Goal: Information Seeking & Learning: Learn about a topic

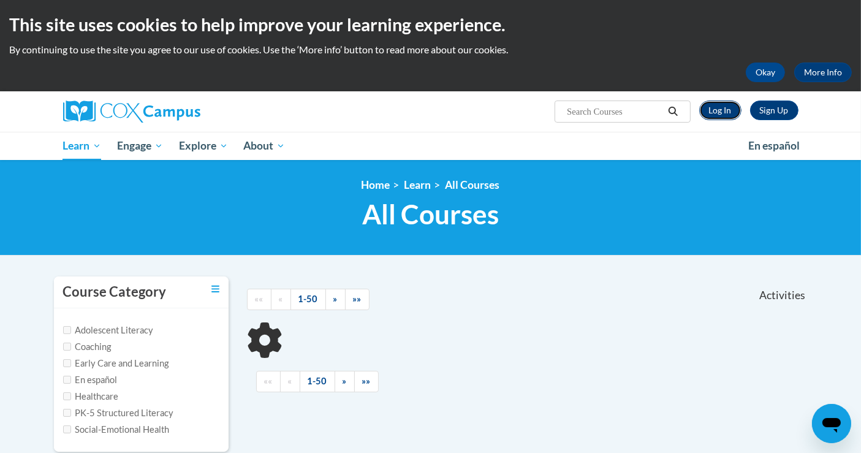
click at [718, 107] on link "Log In" at bounding box center [720, 110] width 42 height 20
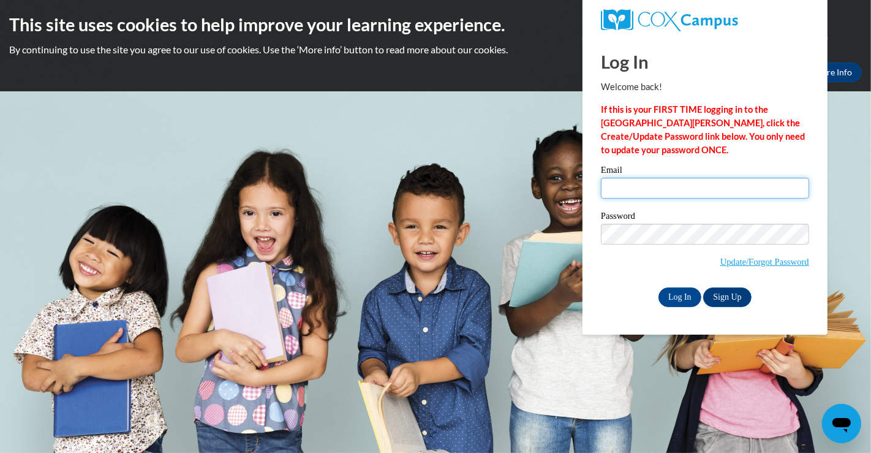
click at [652, 185] on input "Email" at bounding box center [705, 188] width 208 height 21
type input "maggie.haley@ja.org"
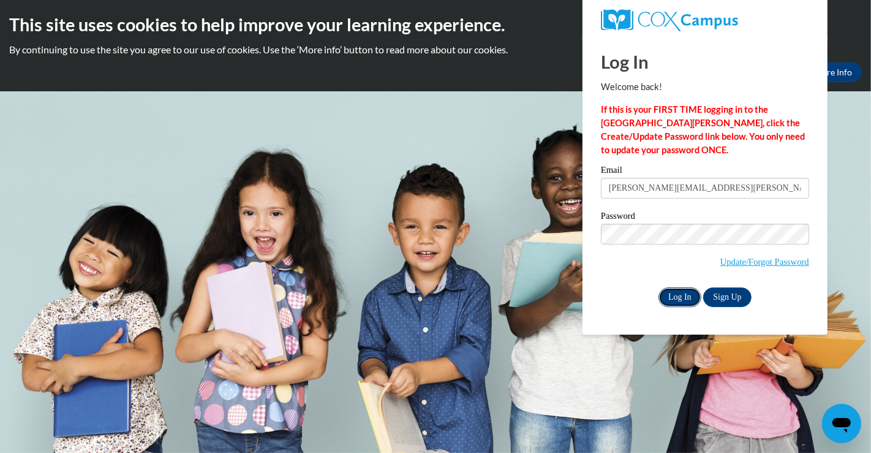
click at [686, 298] on input "Log In" at bounding box center [679, 297] width 43 height 20
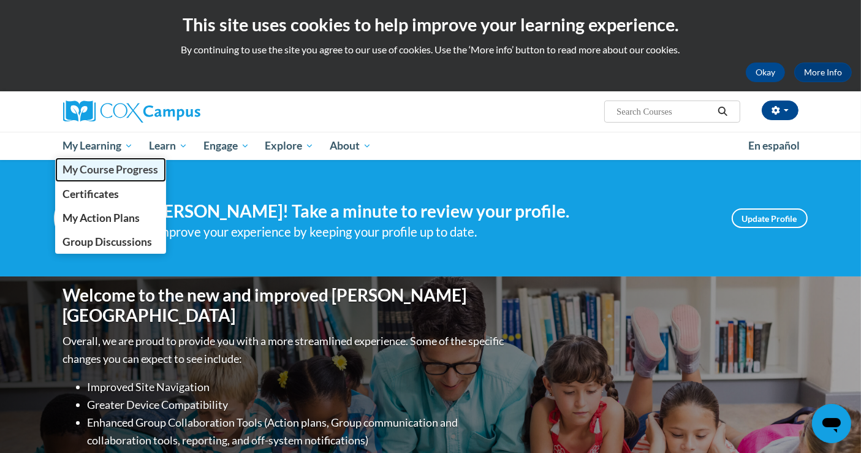
click at [120, 166] on span "My Course Progress" at bounding box center [110, 169] width 96 height 13
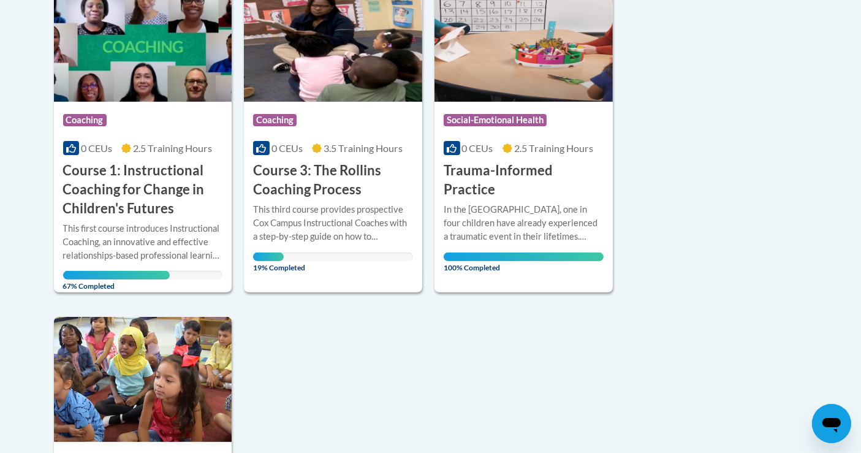
scroll to position [336, 0]
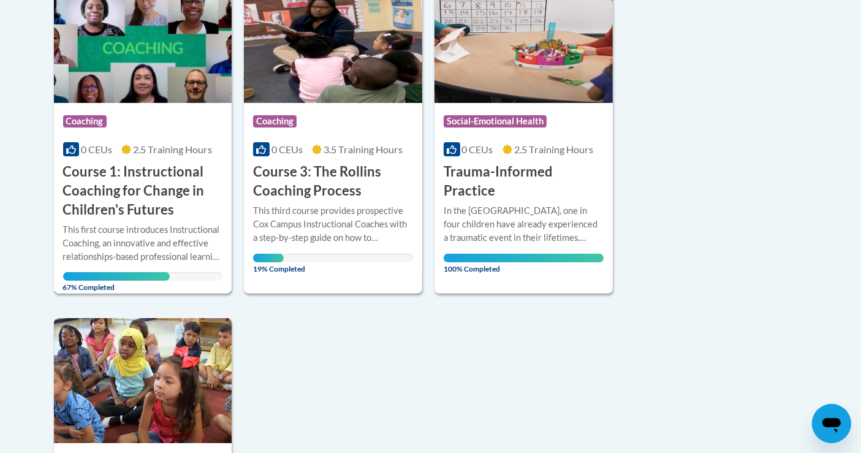
click at [123, 181] on h3 "Course 1: Instructional Coaching for Change in Children's Futures" at bounding box center [143, 190] width 160 height 56
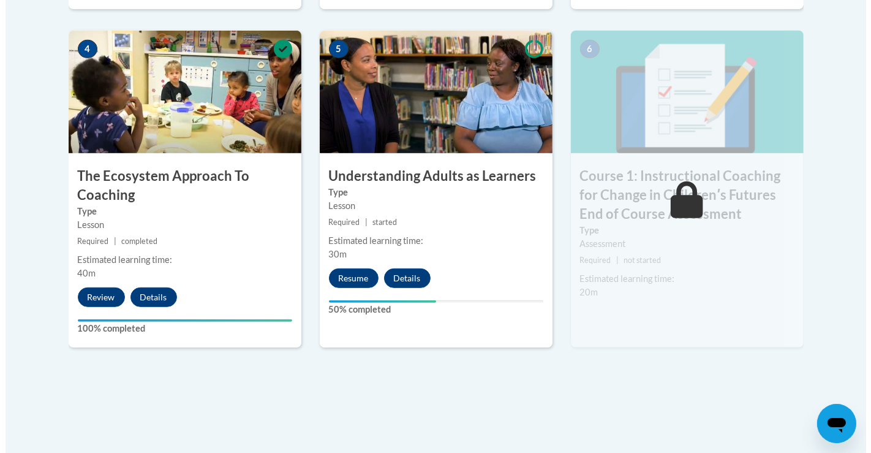
scroll to position [753, 0]
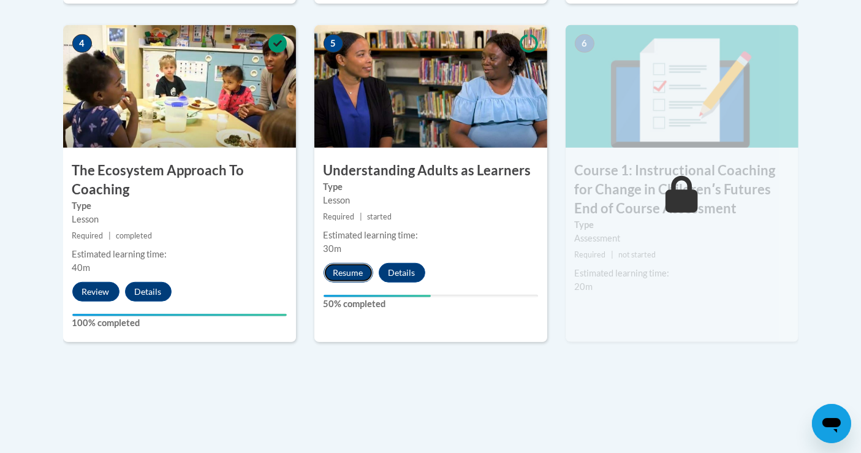
click at [357, 274] on button "Resume" at bounding box center [348, 273] width 50 height 20
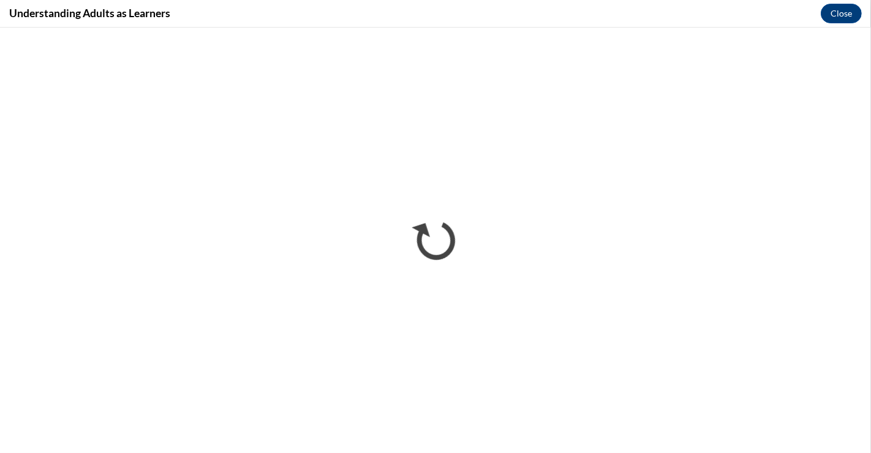
scroll to position [0, 0]
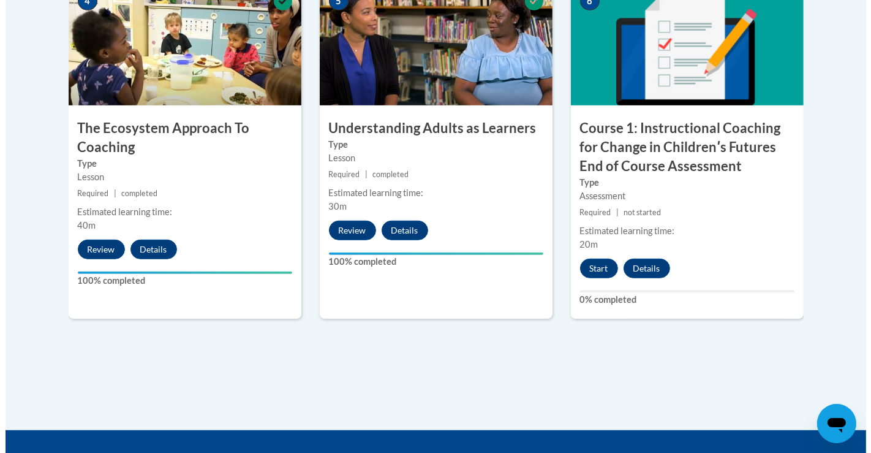
scroll to position [804, 0]
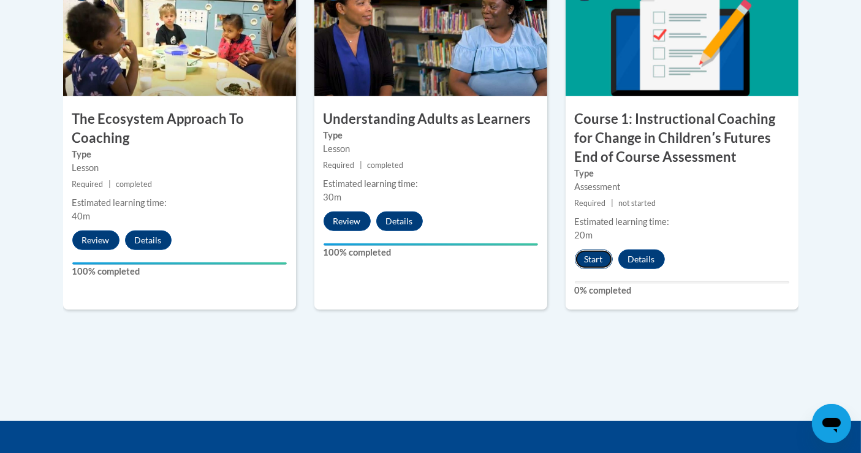
click at [593, 258] on button "Start" at bounding box center [594, 259] width 38 height 20
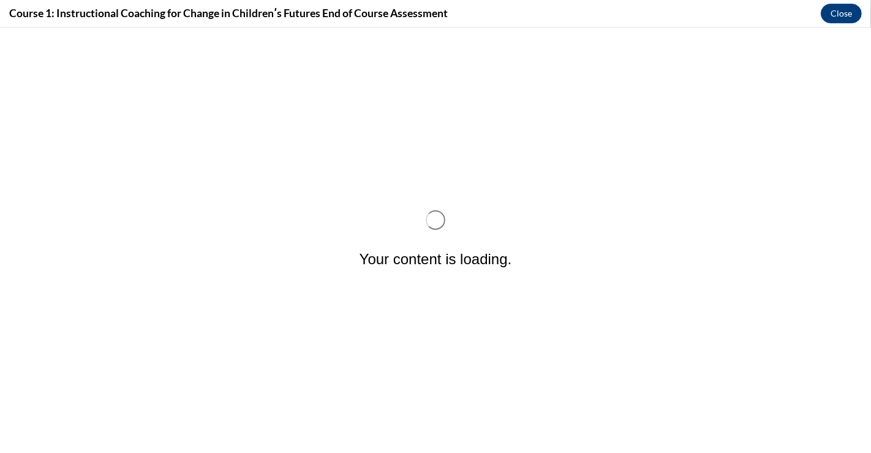
scroll to position [0, 0]
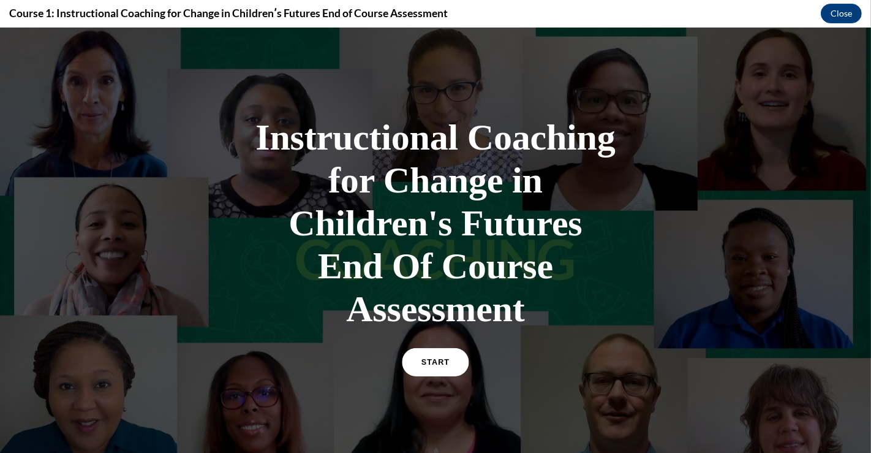
click at [434, 361] on span "START" at bounding box center [435, 362] width 28 height 9
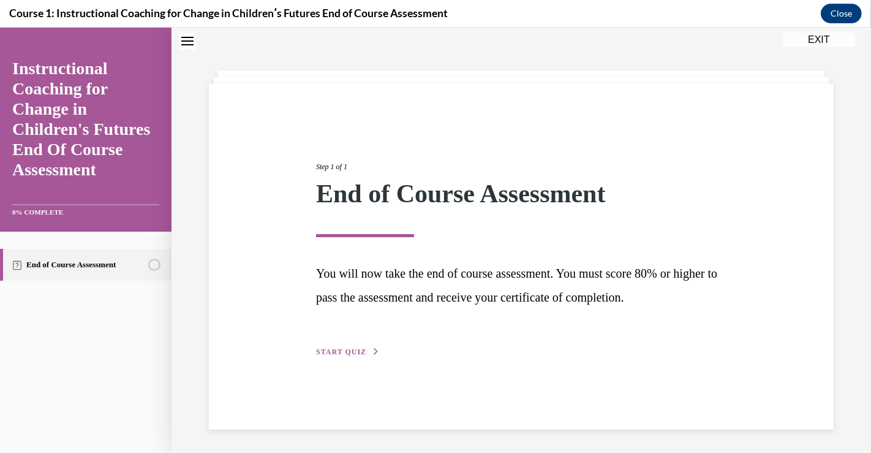
scroll to position [1, 0]
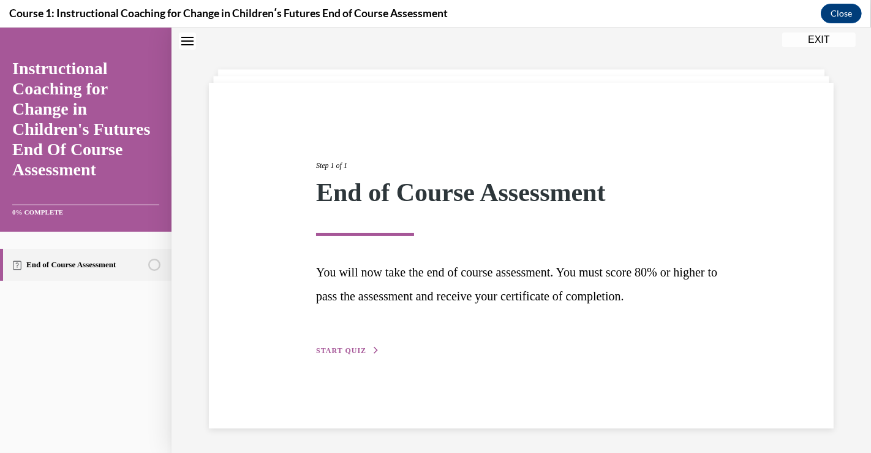
click at [343, 349] on span "START QUIZ" at bounding box center [341, 350] width 50 height 9
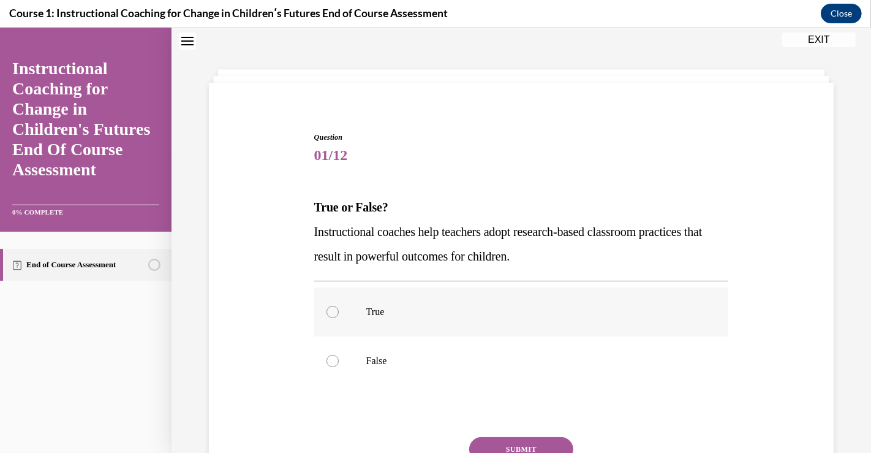
click at [331, 312] on div at bounding box center [332, 312] width 12 height 12
click at [331, 312] on input "True" at bounding box center [332, 312] width 12 height 12
radio input "true"
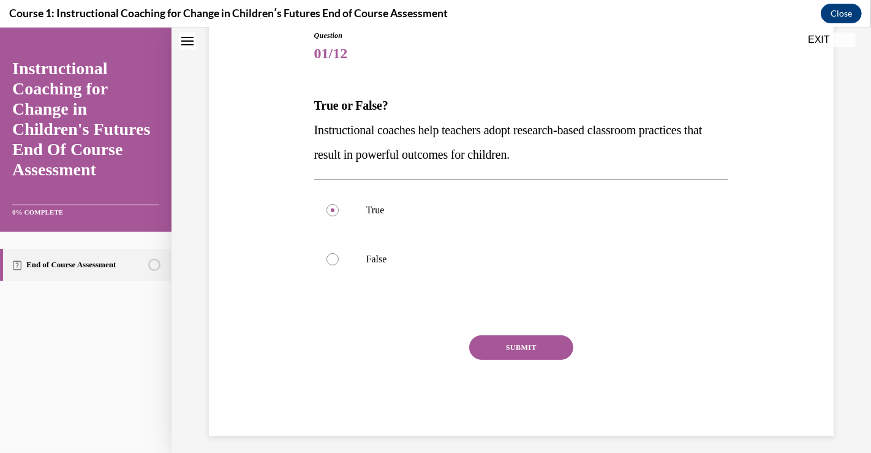
scroll to position [103, 0]
click at [506, 346] on button "SUBMIT" at bounding box center [521, 347] width 104 height 25
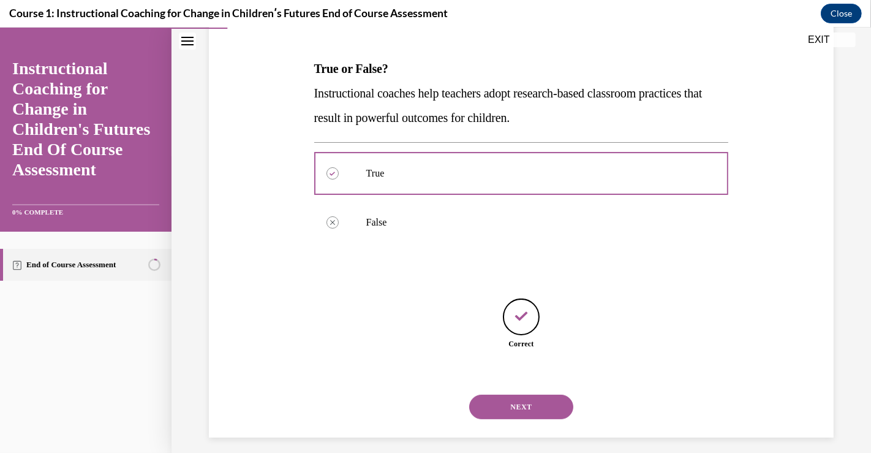
scroll to position [148, 0]
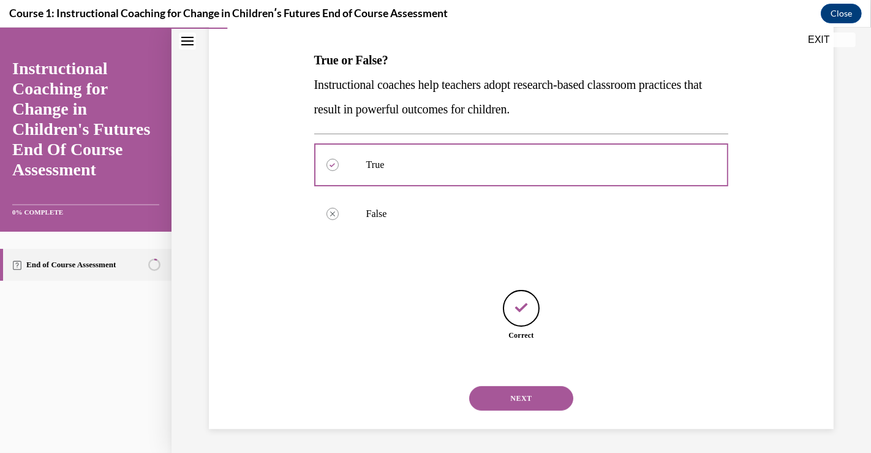
click at [510, 404] on button "NEXT" at bounding box center [521, 398] width 104 height 25
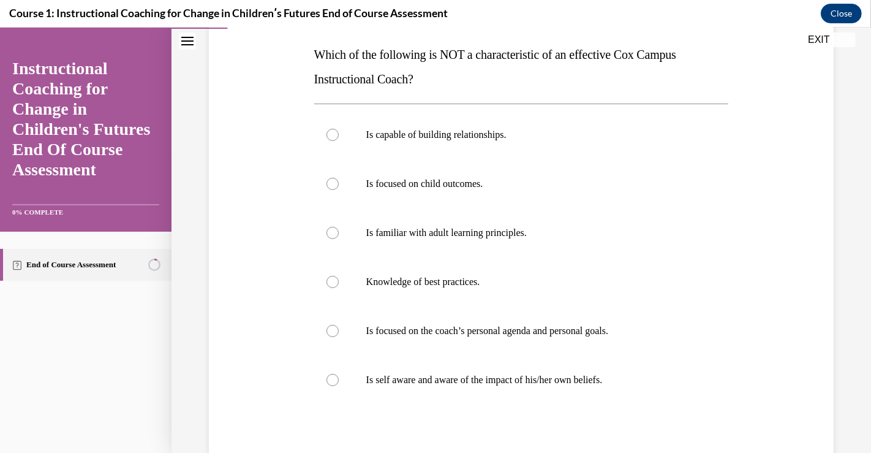
scroll to position [141, 0]
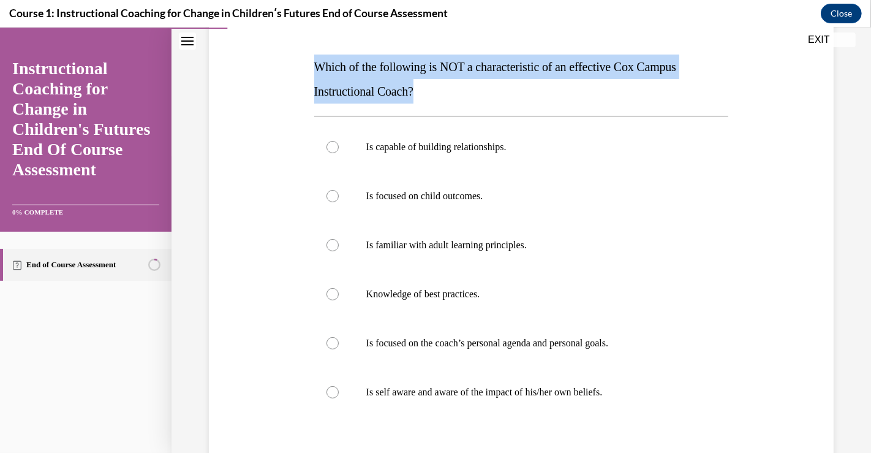
drag, startPoint x: 313, startPoint y: 59, endPoint x: 429, endPoint y: 91, distance: 120.1
click at [429, 91] on p "Which of the following is NOT a characteristic of an effective Cox Campus Instr…" at bounding box center [521, 79] width 415 height 49
copy span "Which of the following is NOT a characteristic of an effective Cox Campus Instr…"
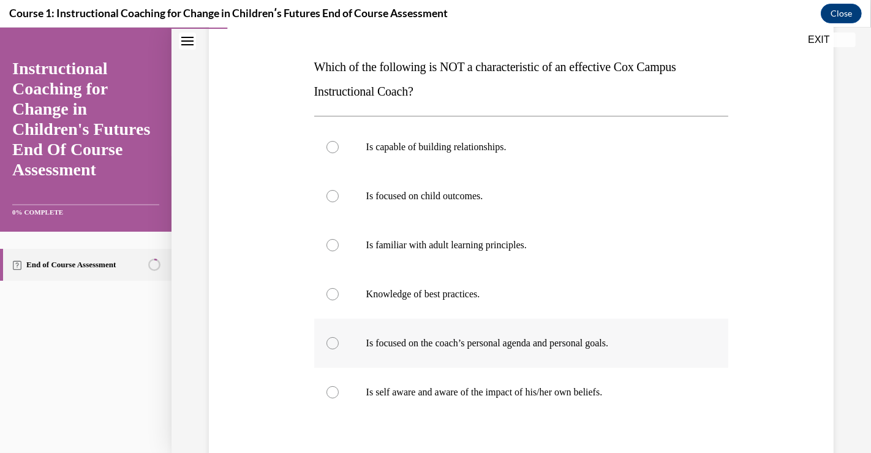
click at [331, 341] on div at bounding box center [332, 343] width 12 height 12
click at [331, 341] on input "Is focused on the coach’s personal agenda and personal goals." at bounding box center [332, 343] width 12 height 12
radio input "true"
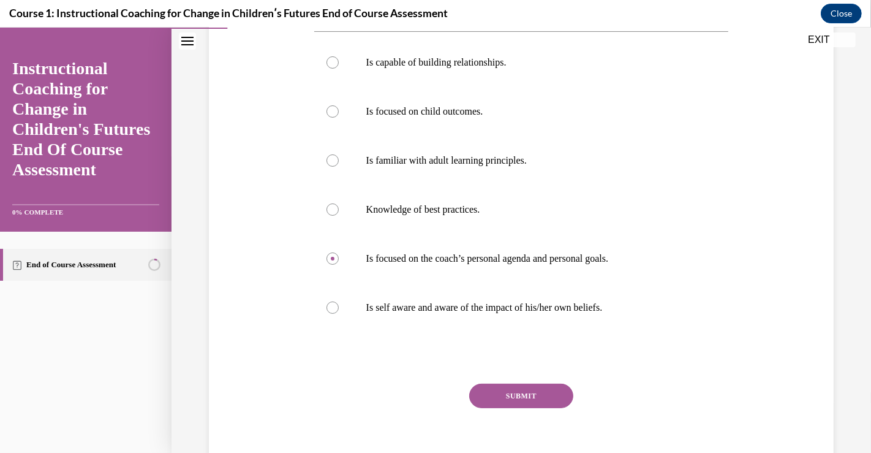
scroll to position [281, 0]
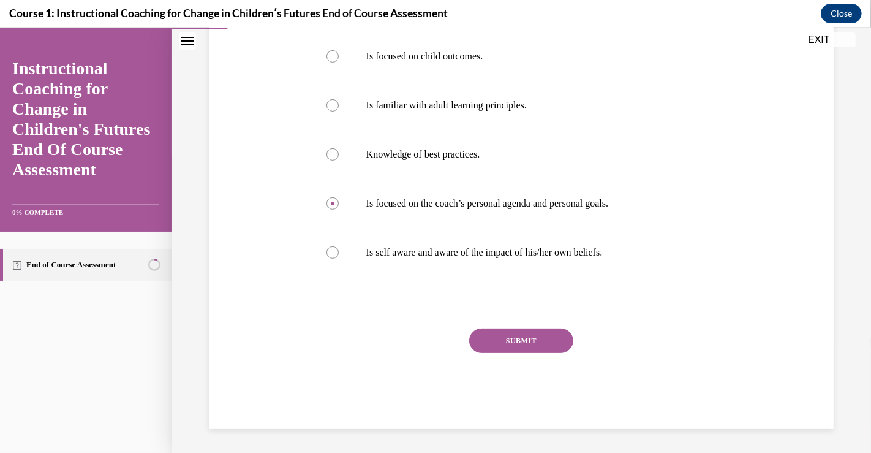
click at [530, 345] on button "SUBMIT" at bounding box center [521, 340] width 104 height 25
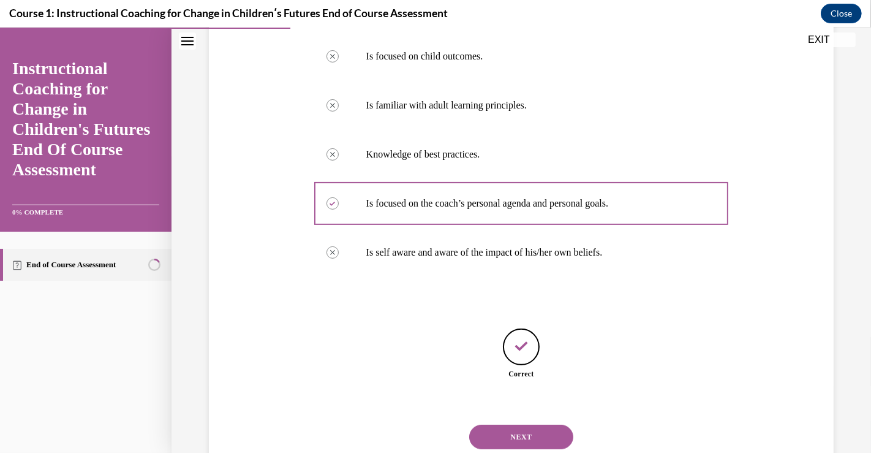
scroll to position [320, 0]
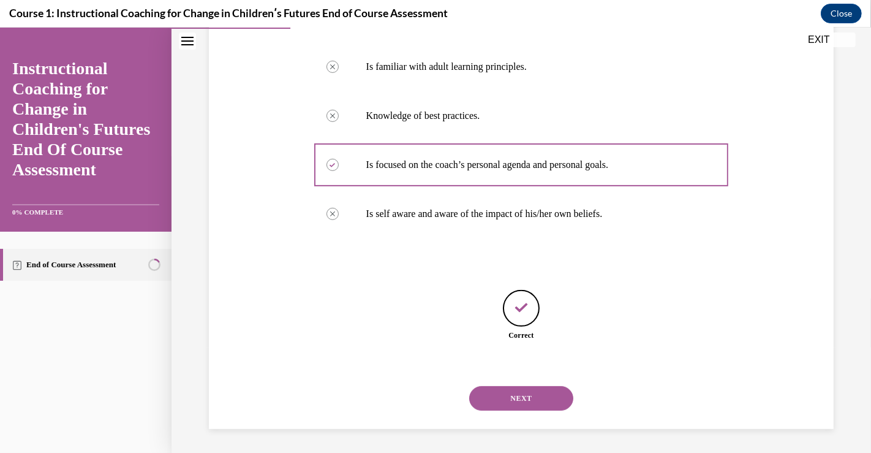
click at [526, 396] on button "NEXT" at bounding box center [521, 398] width 104 height 25
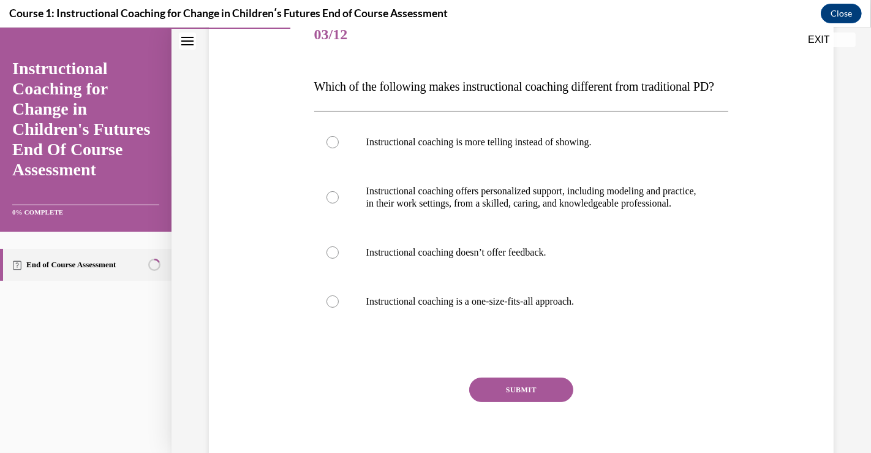
scroll to position [146, 0]
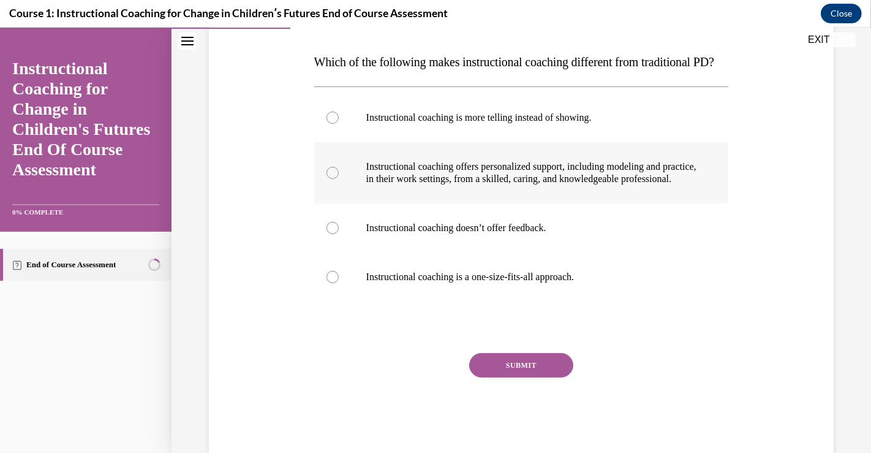
click at [331, 179] on div at bounding box center [332, 173] width 12 height 12
click at [331, 179] on input "Instructional coaching offers personalized support, including modeling and prac…" at bounding box center [332, 173] width 12 height 12
radio input "true"
click at [507, 377] on button "SUBMIT" at bounding box center [521, 365] width 104 height 25
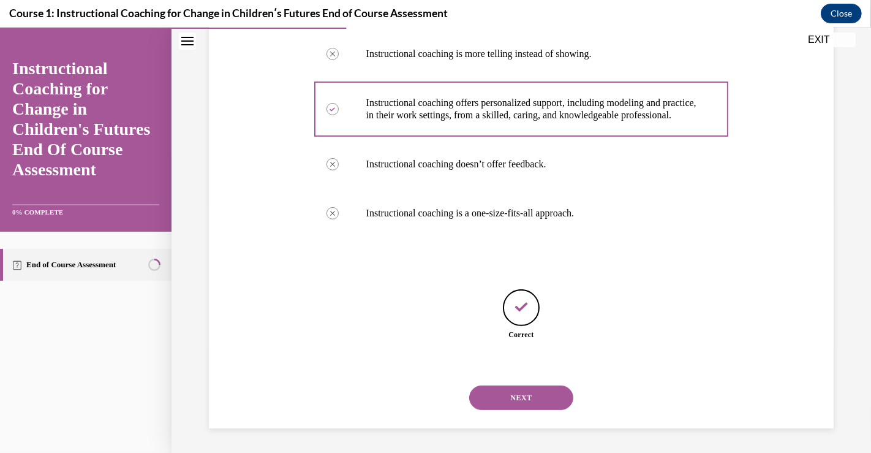
scroll to position [246, 0]
click at [519, 395] on button "NEXT" at bounding box center [521, 397] width 104 height 25
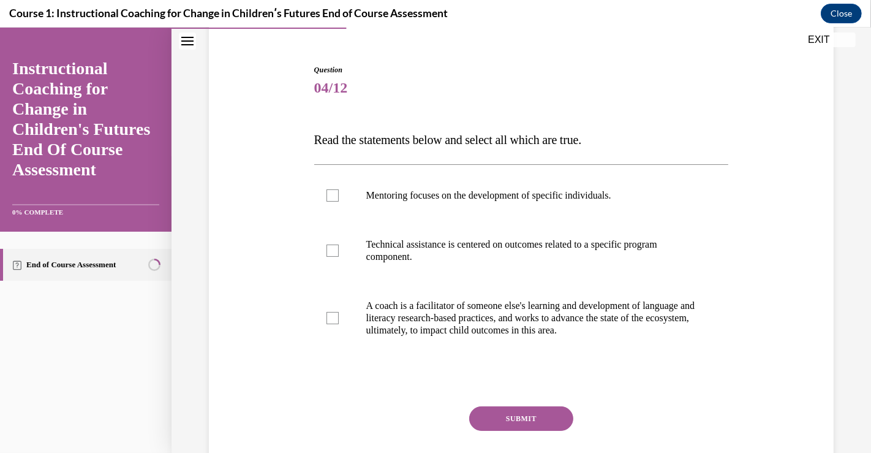
scroll to position [88, 0]
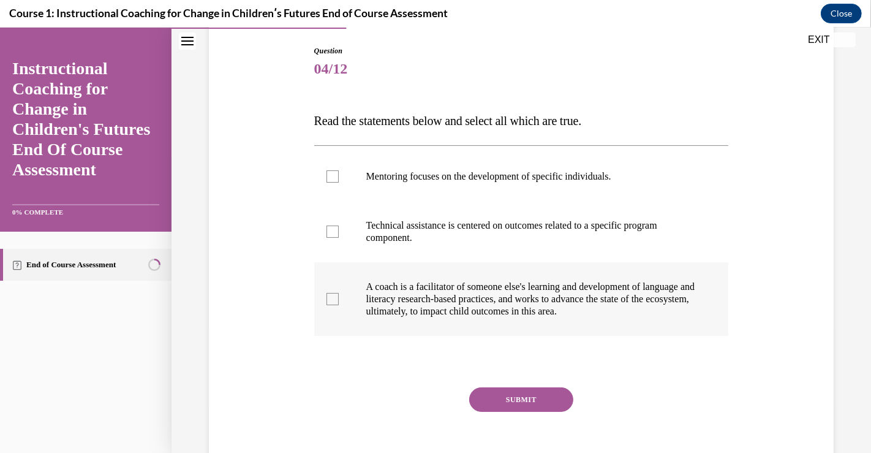
click at [331, 300] on div at bounding box center [332, 299] width 12 height 12
click at [331, 300] on input "A coach is a facilitator of someone else's learning and development of language…" at bounding box center [332, 299] width 12 height 12
checkbox input "true"
click at [331, 173] on div at bounding box center [332, 176] width 12 height 12
click at [331, 173] on input "Mentoring focuses on the development of specific individuals." at bounding box center [332, 176] width 12 height 12
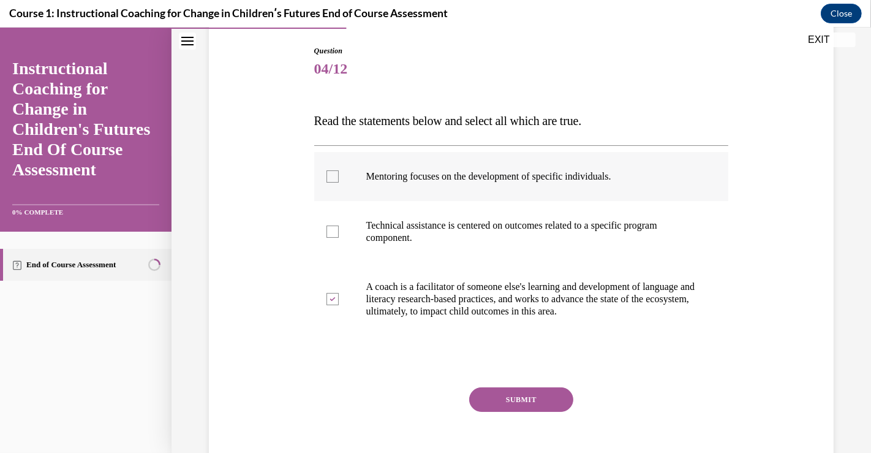
checkbox input "true"
click at [329, 228] on div at bounding box center [332, 231] width 12 height 12
click at [329, 228] on input "Technical assistance is centered on outcomes related to a specific program comp…" at bounding box center [332, 231] width 12 height 12
checkbox input "true"
click at [521, 396] on button "SUBMIT" at bounding box center [521, 399] width 104 height 25
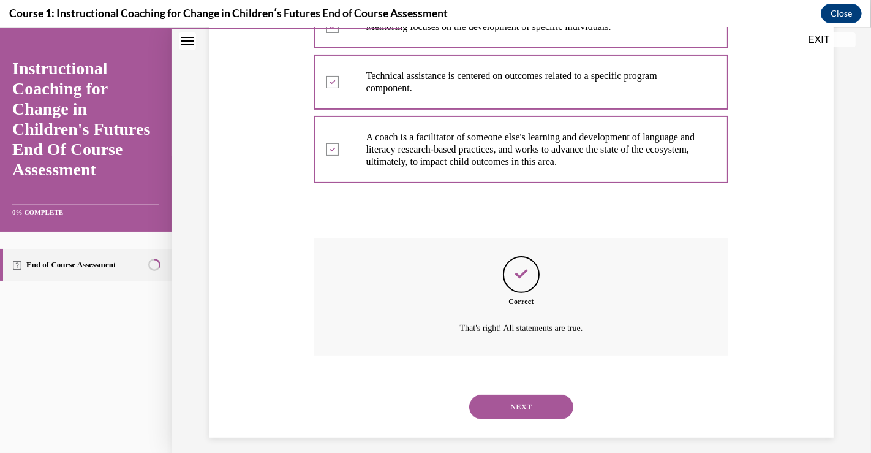
scroll to position [246, 0]
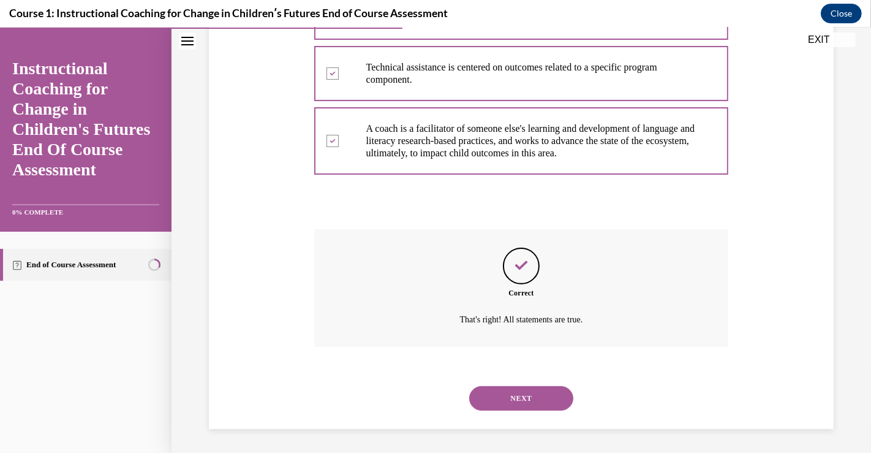
click at [529, 399] on button "NEXT" at bounding box center [521, 398] width 104 height 25
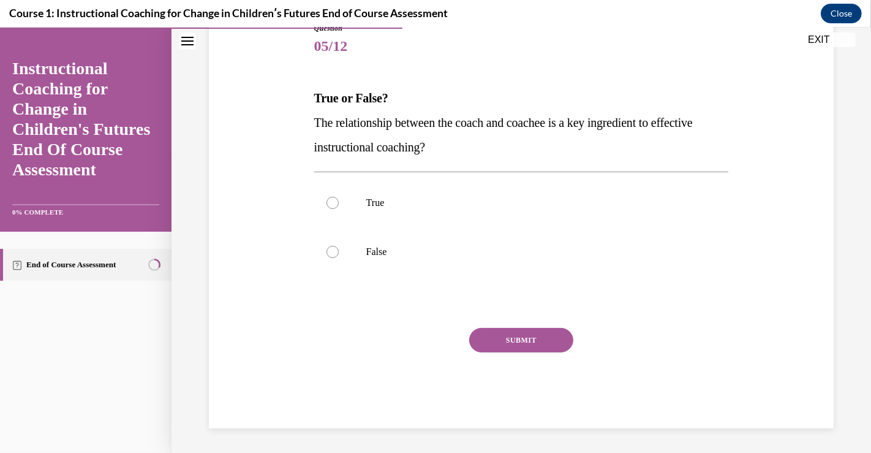
scroll to position [98, 0]
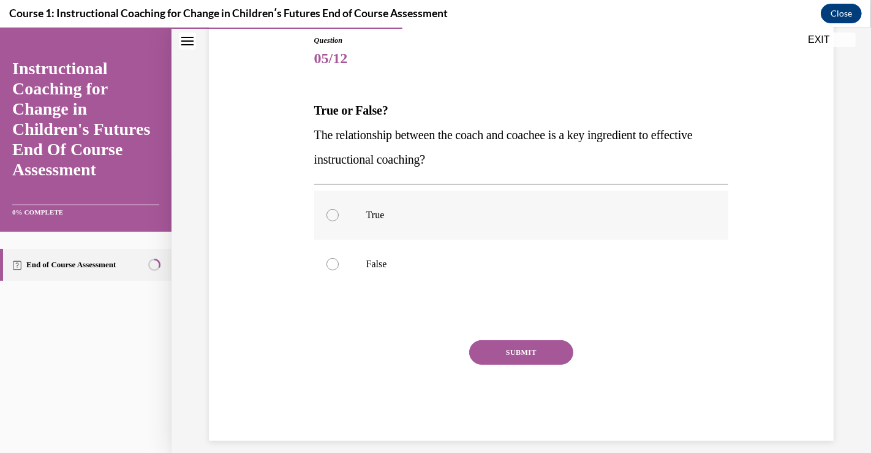
click at [332, 214] on div at bounding box center [332, 215] width 12 height 12
click at [332, 214] on input "True" at bounding box center [332, 215] width 12 height 12
radio input "true"
click at [524, 350] on button "SUBMIT" at bounding box center [521, 352] width 104 height 25
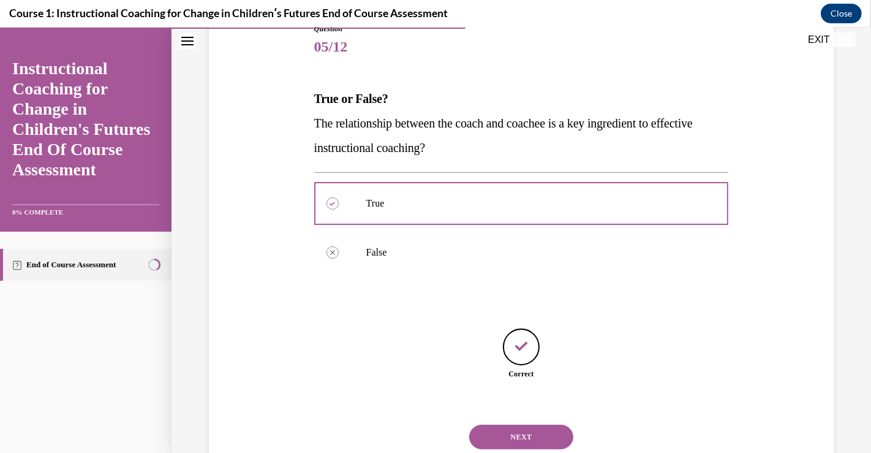
scroll to position [148, 0]
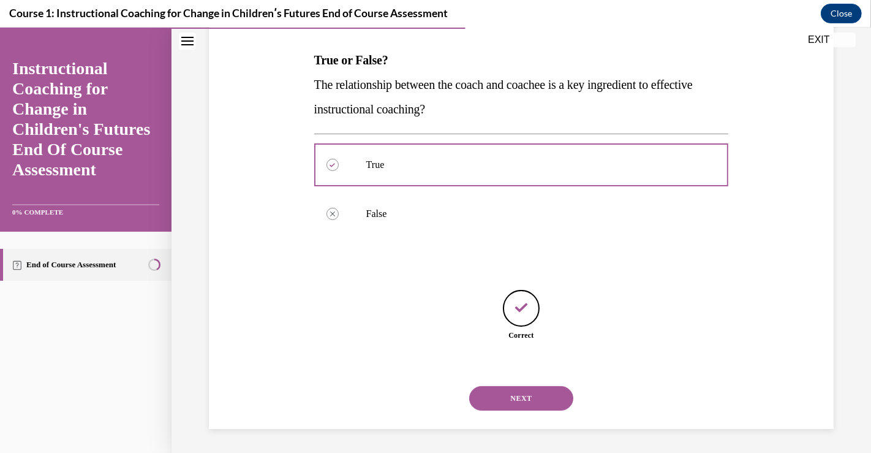
click at [527, 401] on button "NEXT" at bounding box center [521, 398] width 104 height 25
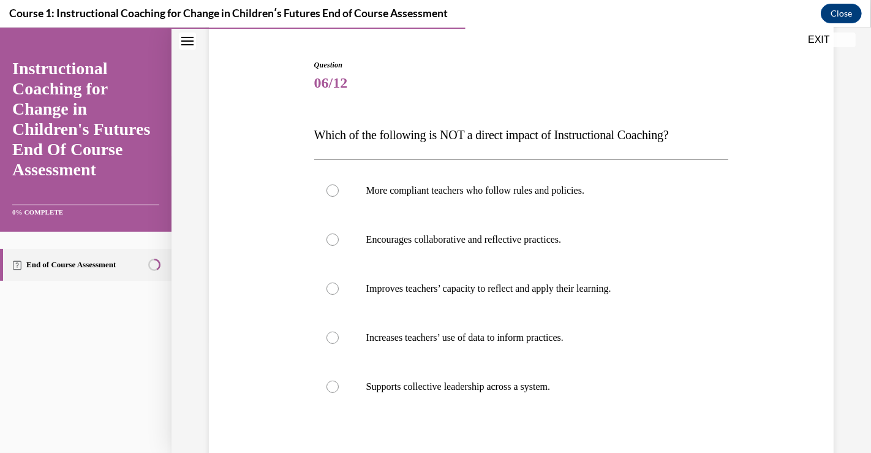
scroll to position [75, 0]
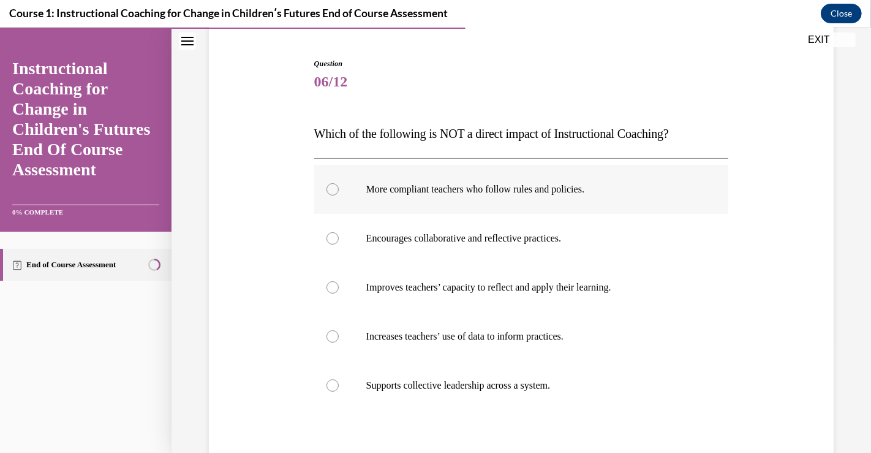
click at [333, 186] on div at bounding box center [332, 189] width 12 height 12
click at [333, 186] on input "More compliant teachers who follow rules and policies." at bounding box center [332, 189] width 12 height 12
radio input "true"
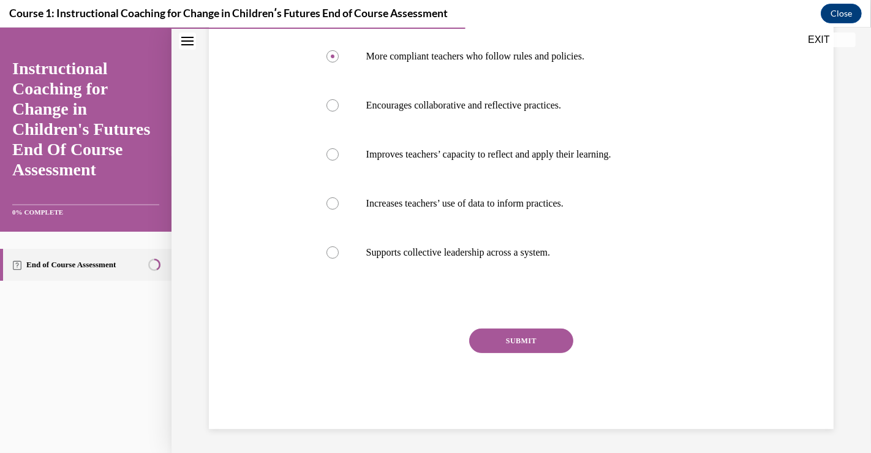
click at [539, 341] on button "SUBMIT" at bounding box center [521, 340] width 104 height 25
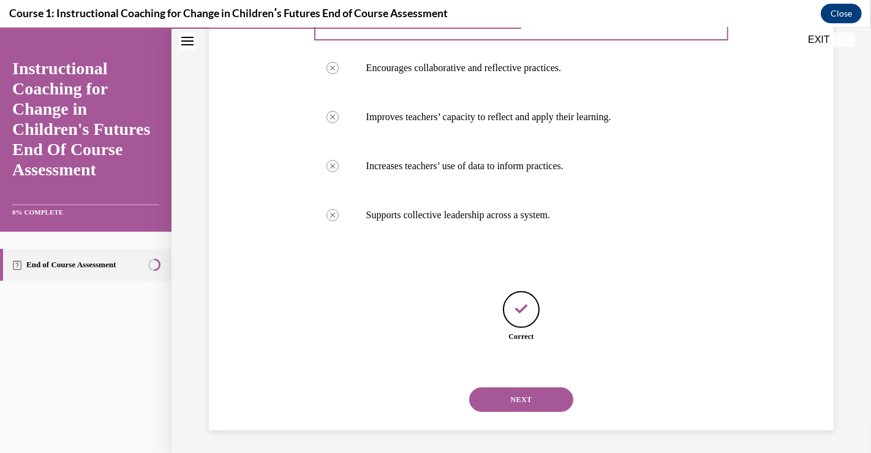
scroll to position [246, 0]
click at [509, 401] on button "NEXT" at bounding box center [521, 398] width 104 height 25
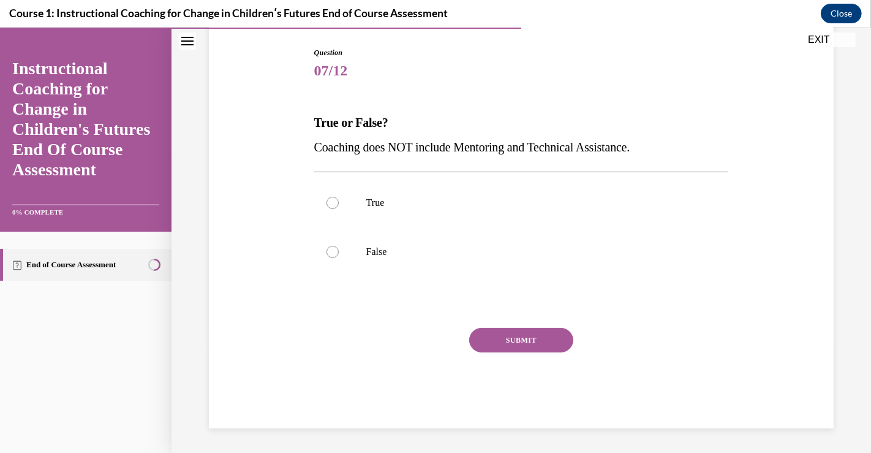
scroll to position [85, 0]
click at [332, 248] on div at bounding box center [332, 252] width 12 height 12
click at [332, 248] on input "False" at bounding box center [332, 252] width 12 height 12
radio input "true"
click at [516, 339] on button "SUBMIT" at bounding box center [521, 340] width 104 height 25
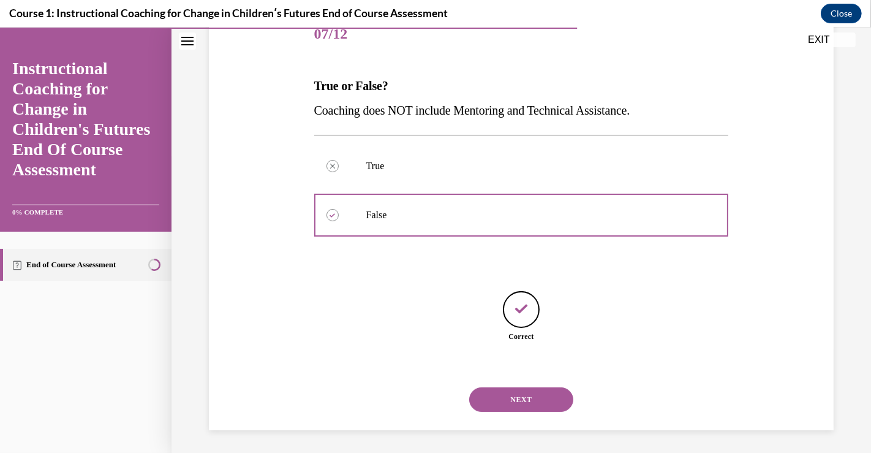
scroll to position [124, 0]
click at [510, 392] on button "NEXT" at bounding box center [521, 398] width 104 height 25
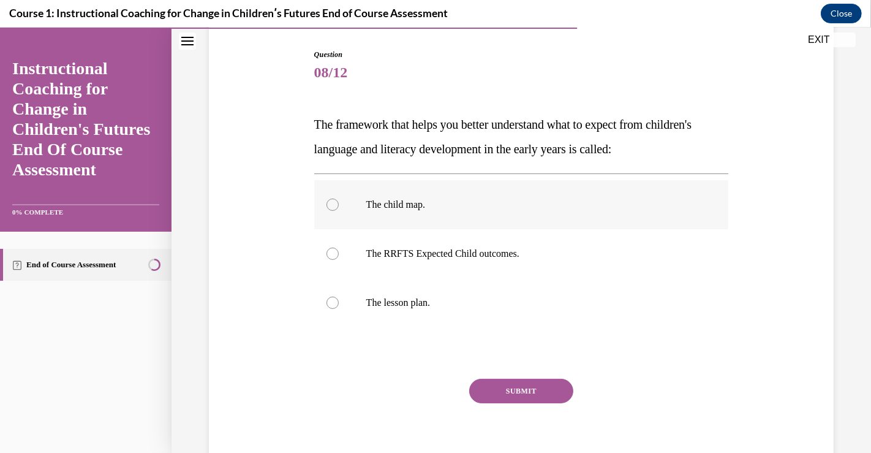
scroll to position [86, 0]
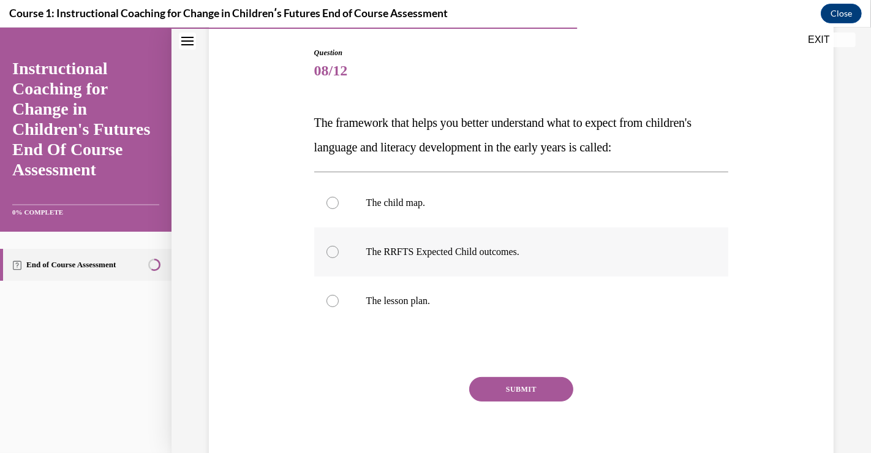
click at [332, 252] on div at bounding box center [332, 252] width 12 height 12
click at [332, 252] on input "The RRFTS Expected Child outcomes." at bounding box center [332, 252] width 12 height 12
radio input "true"
click at [521, 391] on button "SUBMIT" at bounding box center [521, 389] width 104 height 25
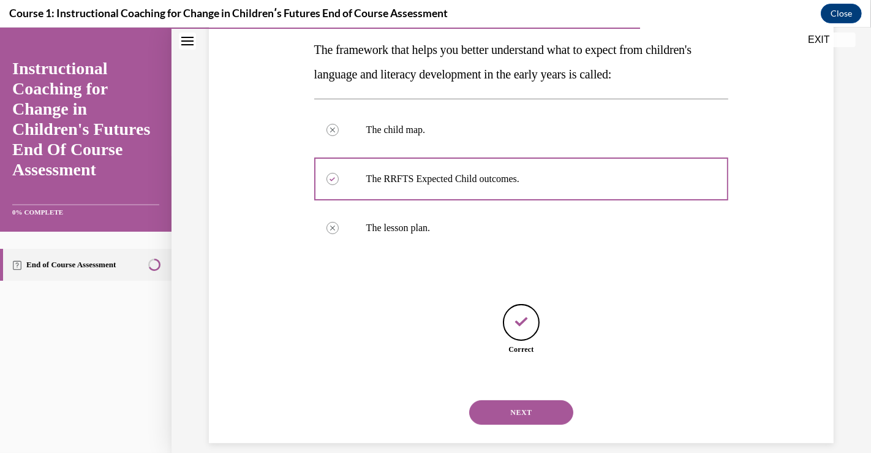
scroll to position [173, 0]
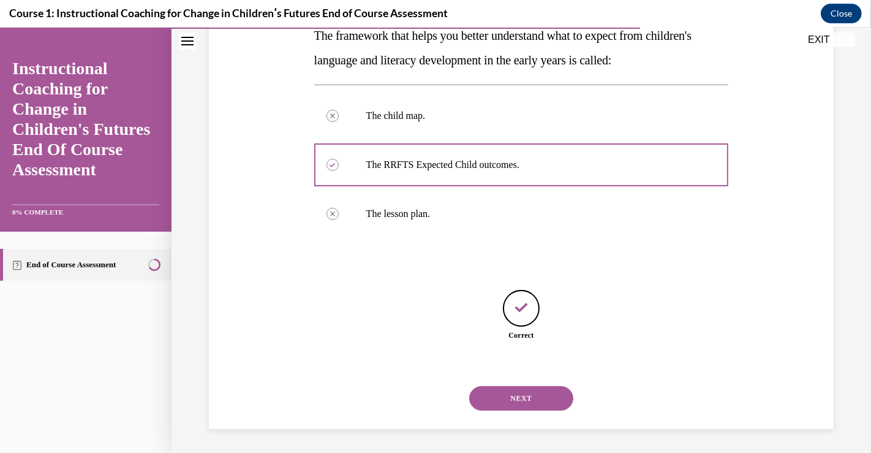
click at [531, 396] on button "NEXT" at bounding box center [521, 398] width 104 height 25
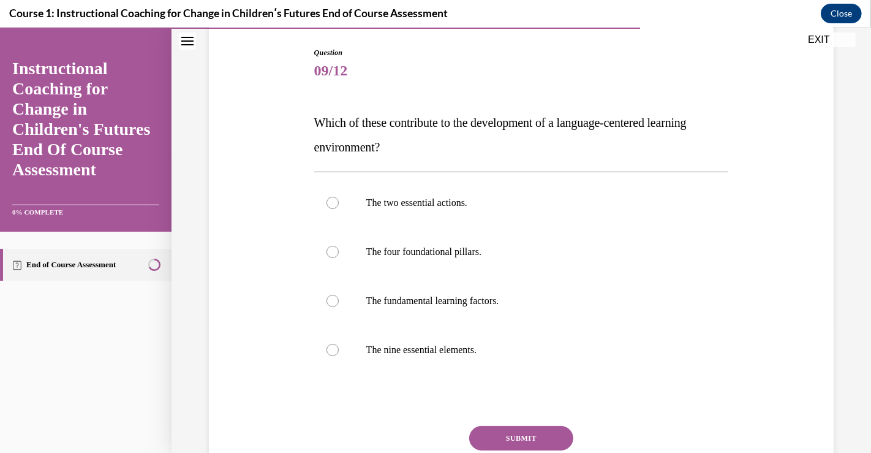
scroll to position [113, 0]
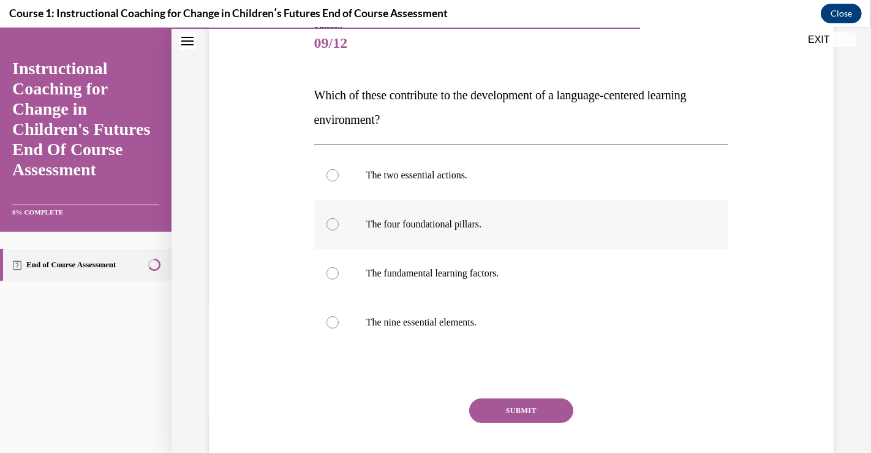
click at [333, 223] on div at bounding box center [332, 224] width 12 height 12
click at [333, 223] on input "The four foundational pillars." at bounding box center [332, 224] width 12 height 12
radio input "true"
click at [521, 413] on button "SUBMIT" at bounding box center [521, 410] width 104 height 25
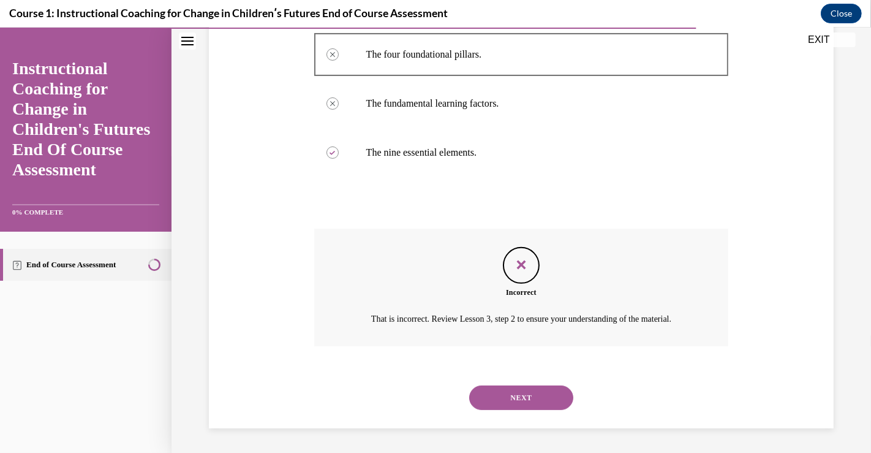
scroll to position [297, 0]
click at [519, 393] on button "NEXT" at bounding box center [521, 397] width 104 height 25
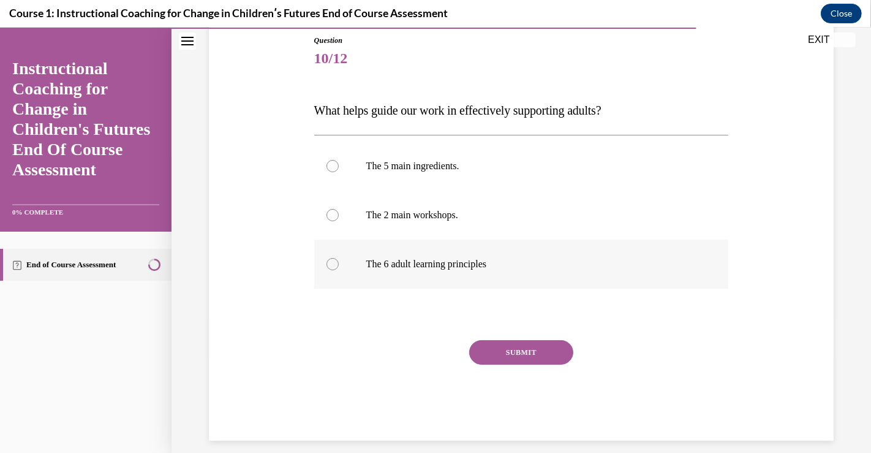
click at [326, 265] on div at bounding box center [332, 264] width 12 height 12
click at [326, 265] on input "The 6 adult learning principles" at bounding box center [332, 264] width 12 height 12
radio input "true"
click at [502, 352] on button "SUBMIT" at bounding box center [521, 352] width 104 height 25
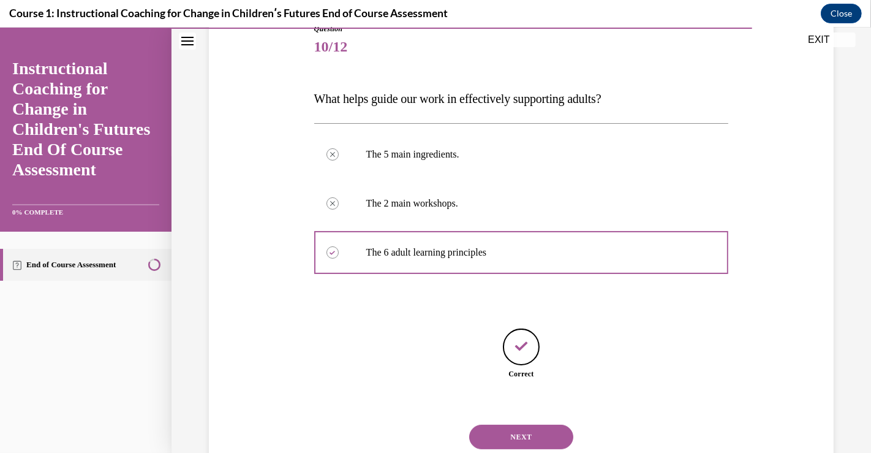
scroll to position [148, 0]
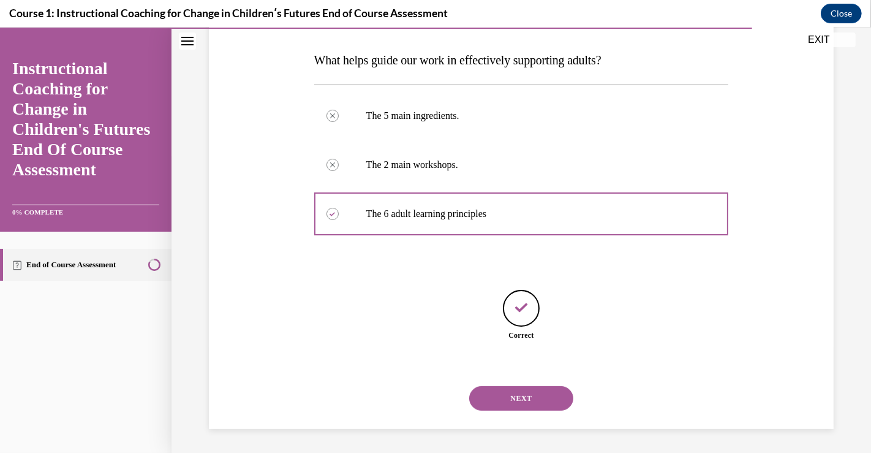
click at [516, 394] on button "NEXT" at bounding box center [521, 398] width 104 height 25
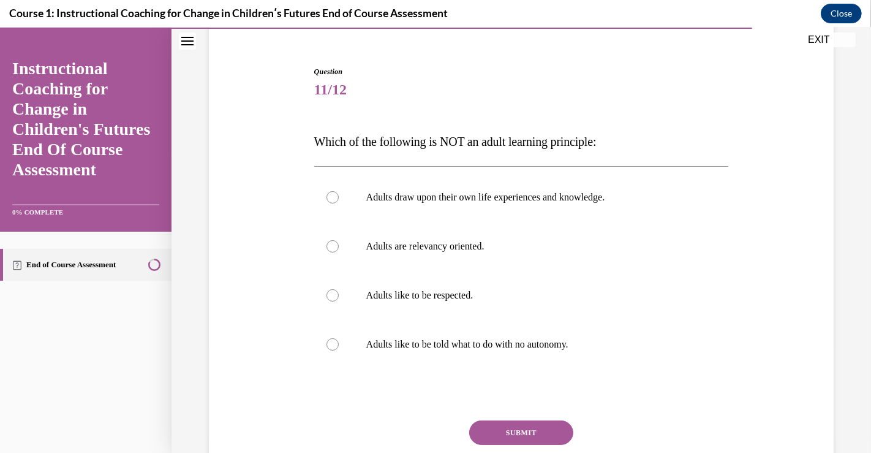
scroll to position [68, 0]
click at [329, 343] on div at bounding box center [332, 343] width 12 height 12
click at [329, 343] on input "Adults like to be told what to do with no autonomy." at bounding box center [332, 343] width 12 height 12
radio input "true"
click at [519, 431] on button "SUBMIT" at bounding box center [521, 431] width 104 height 25
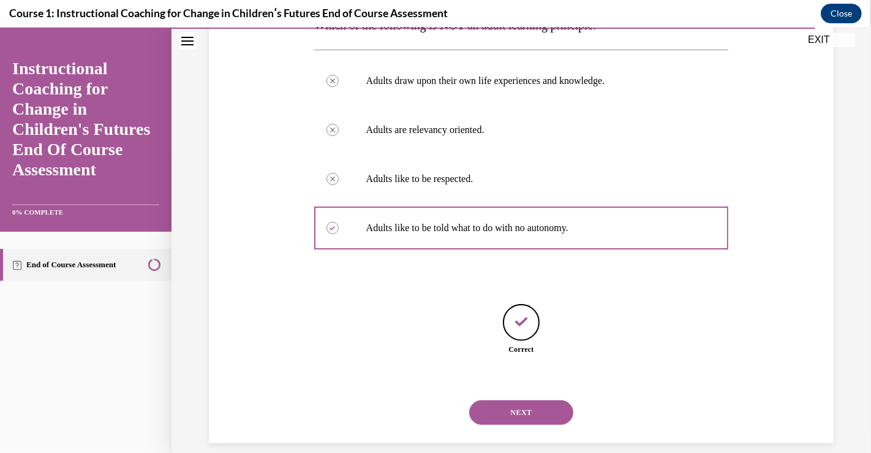
scroll to position [197, 0]
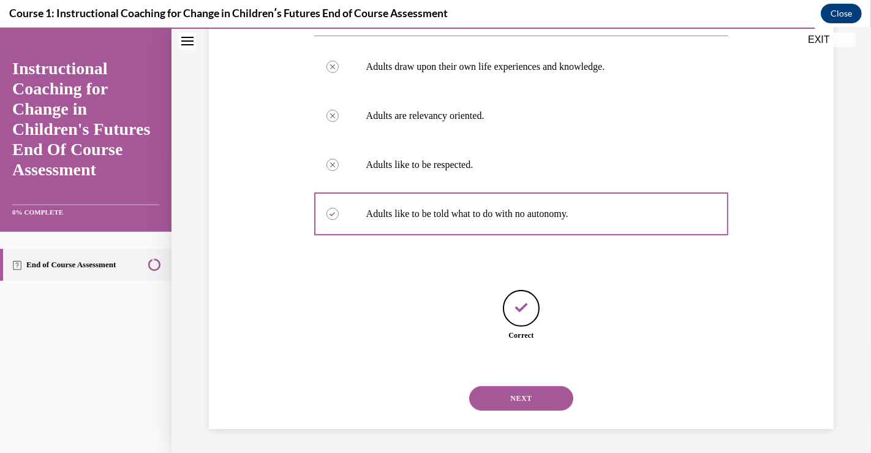
click at [515, 398] on button "NEXT" at bounding box center [521, 398] width 104 height 25
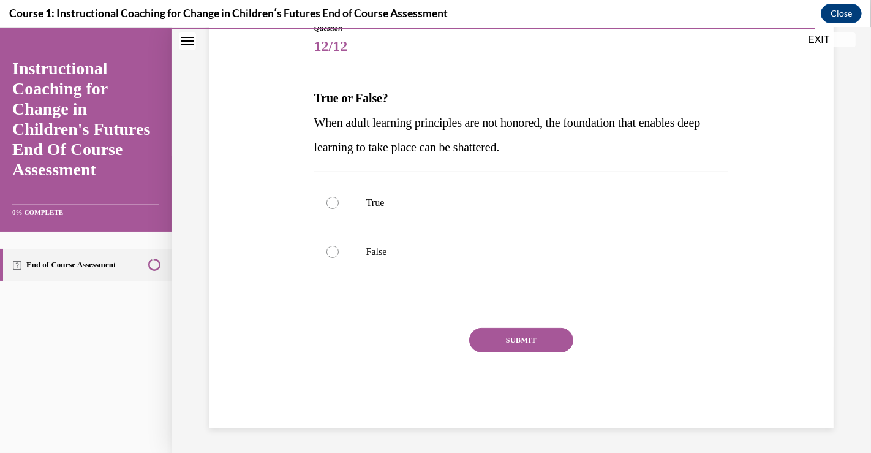
scroll to position [98, 0]
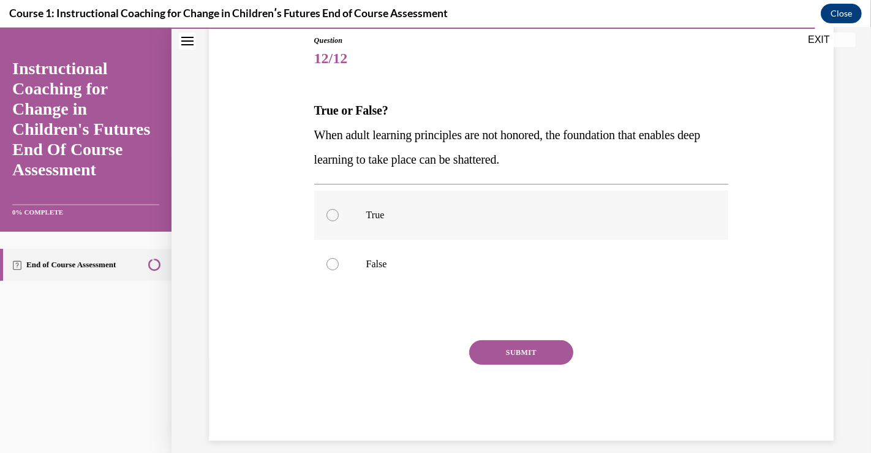
click at [330, 213] on div at bounding box center [332, 215] width 12 height 12
click at [330, 213] on input "True" at bounding box center [332, 215] width 12 height 12
radio input "true"
click at [524, 354] on button "SUBMIT" at bounding box center [521, 352] width 104 height 25
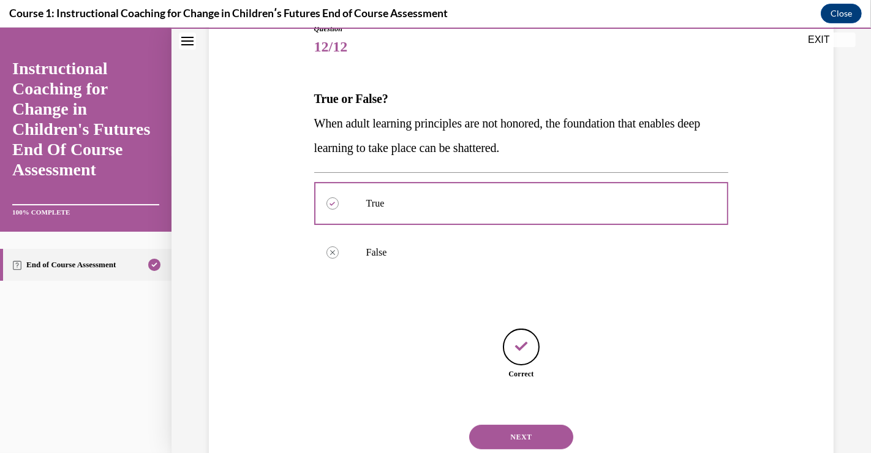
scroll to position [148, 0]
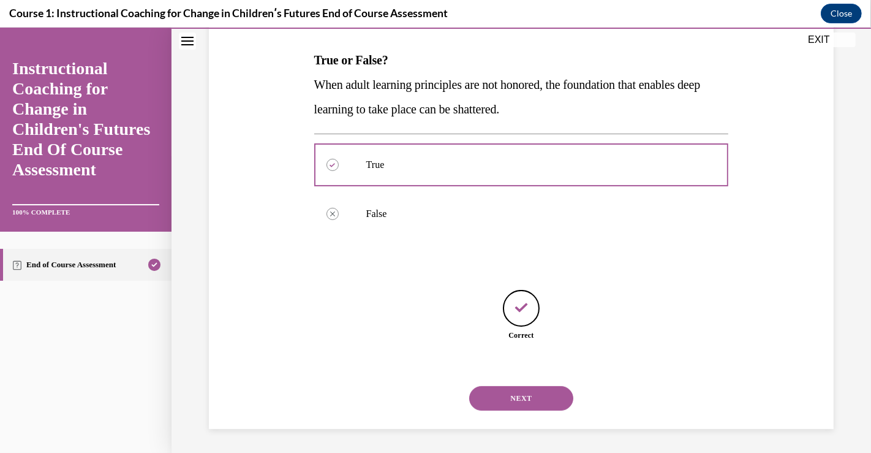
click at [521, 396] on button "NEXT" at bounding box center [521, 398] width 104 height 25
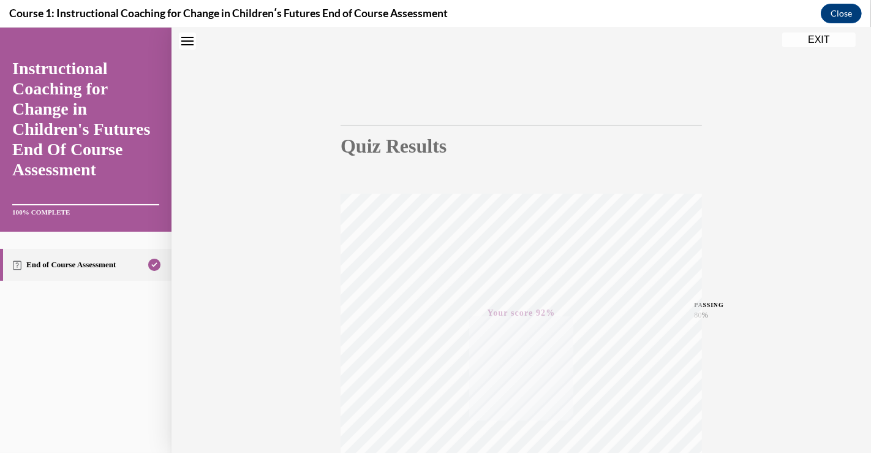
scroll to position [0, 0]
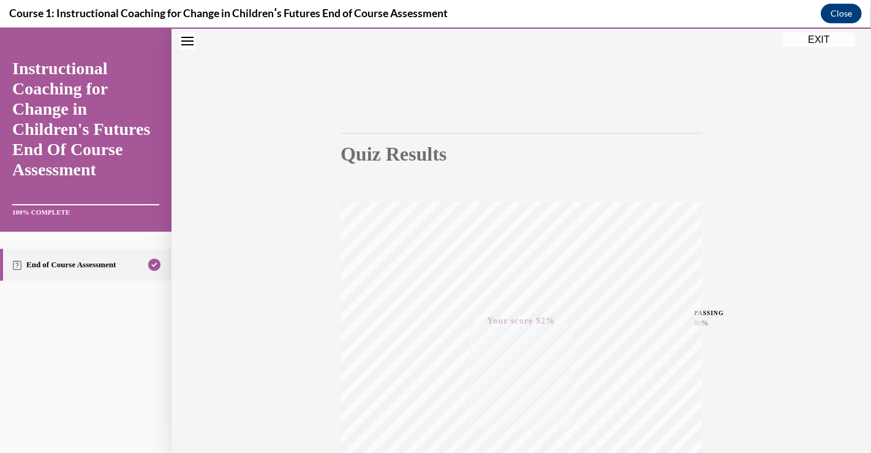
click at [812, 34] on button "EXIT" at bounding box center [819, 39] width 74 height 15
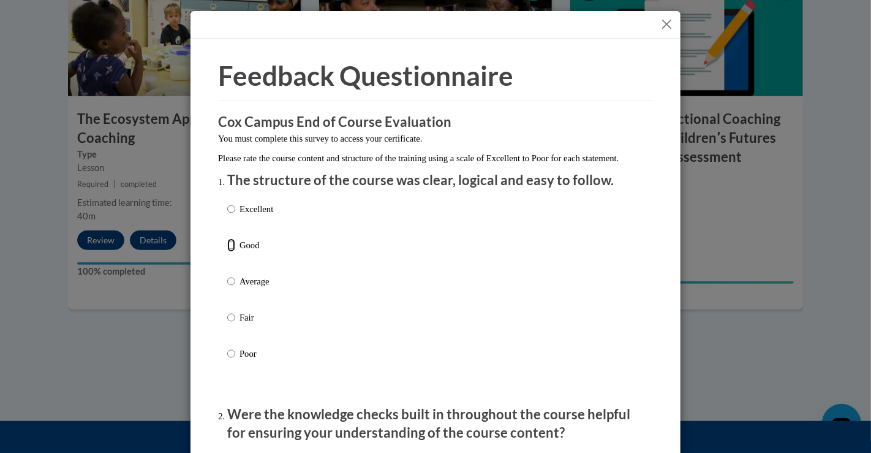
drag, startPoint x: 224, startPoint y: 256, endPoint x: 476, endPoint y: 249, distance: 251.8
click at [228, 252] on input "Good" at bounding box center [231, 244] width 8 height 13
radio input "true"
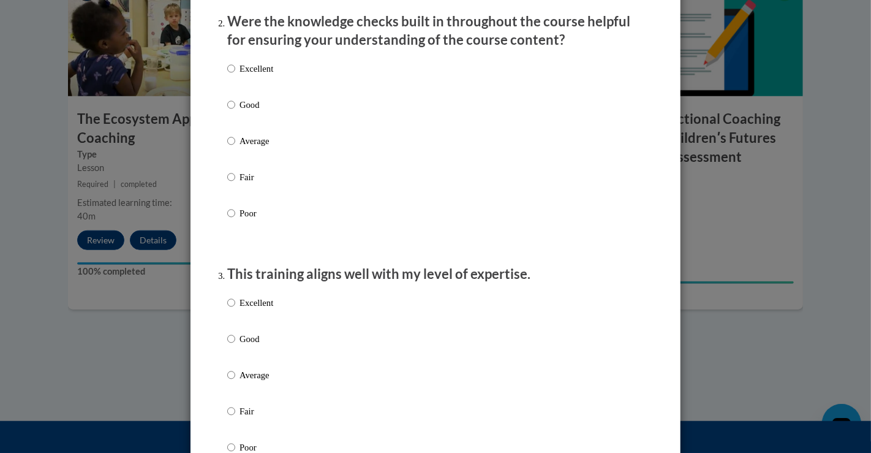
scroll to position [404, 0]
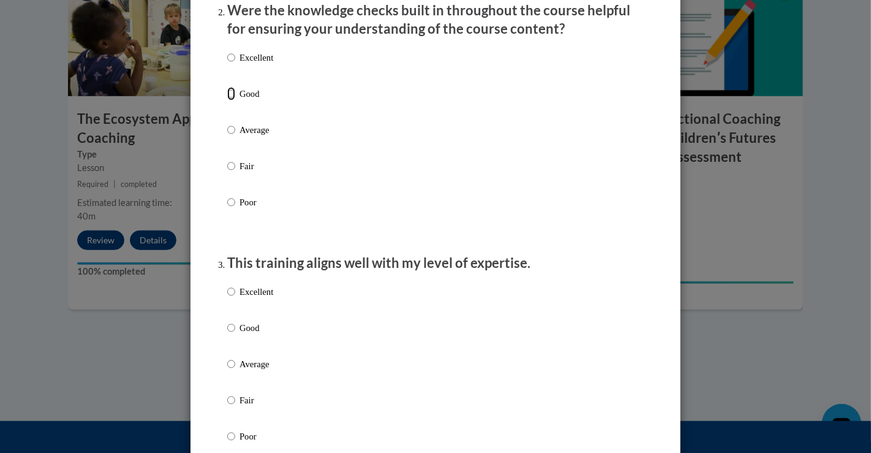
drag, startPoint x: 223, startPoint y: 105, endPoint x: 227, endPoint y: 122, distance: 17.7
click at [227, 115] on label "Good" at bounding box center [250, 103] width 46 height 33
click at [227, 100] on input "Good" at bounding box center [231, 93] width 8 height 13
radio input "true"
click at [227, 334] on input "Good" at bounding box center [231, 327] width 8 height 13
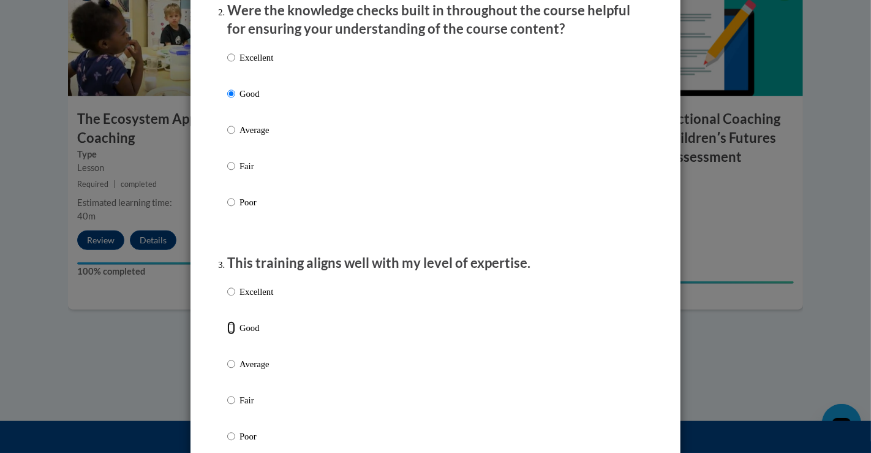
radio input "true"
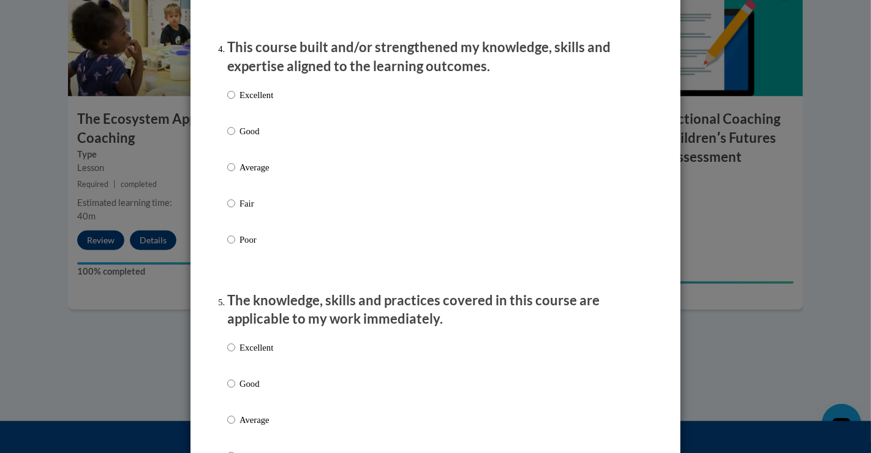
scroll to position [875, 0]
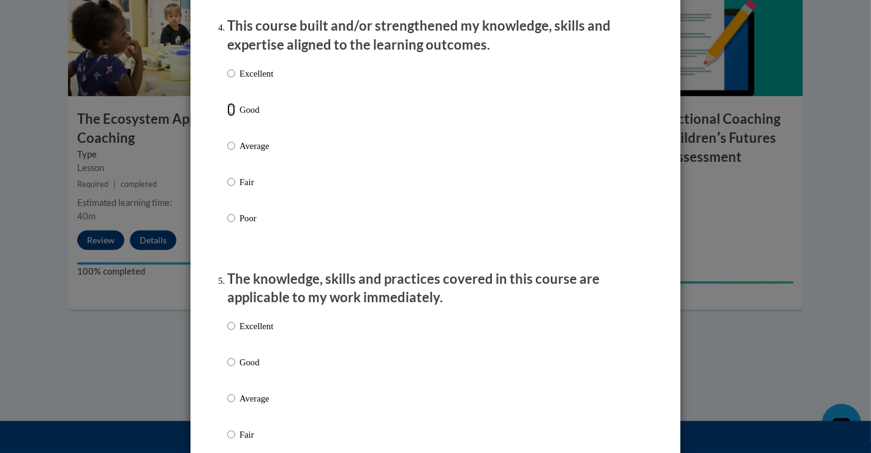
drag, startPoint x: 223, startPoint y: 121, endPoint x: 246, endPoint y: 317, distance: 197.4
click at [227, 116] on input "Good" at bounding box center [231, 109] width 8 height 13
radio input "true"
drag, startPoint x: 223, startPoint y: 374, endPoint x: 282, endPoint y: 366, distance: 59.3
click at [227, 369] on input "Good" at bounding box center [231, 361] width 8 height 13
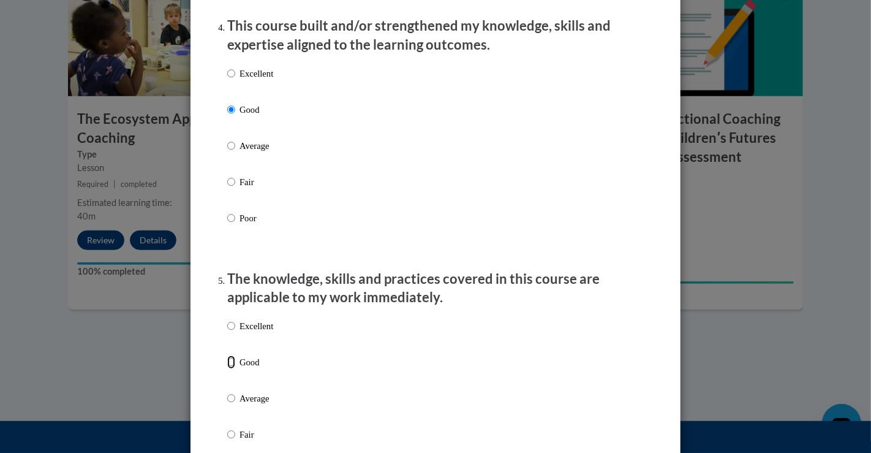
radio input "true"
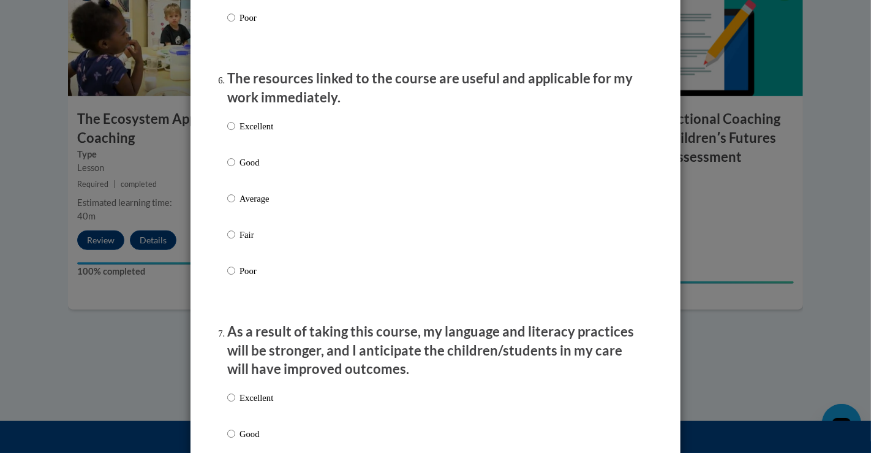
scroll to position [1346, 0]
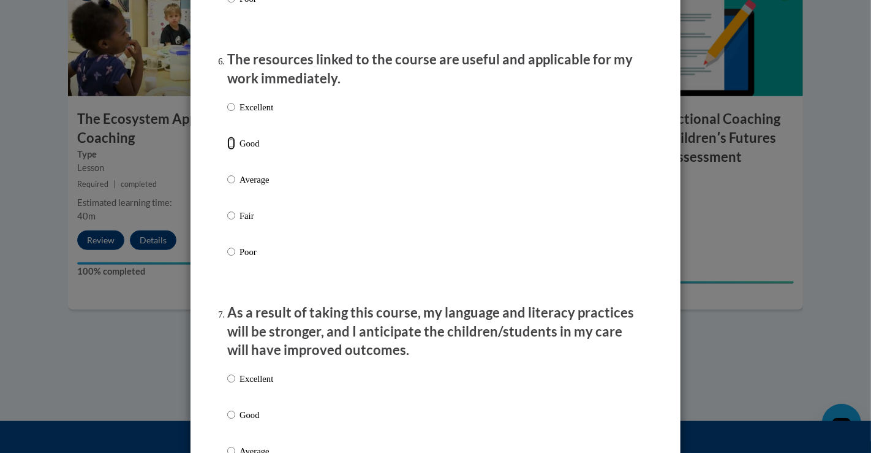
drag, startPoint x: 223, startPoint y: 154, endPoint x: 225, endPoint y: 170, distance: 16.0
click at [227, 162] on label "Good" at bounding box center [250, 153] width 46 height 33
click at [227, 150] on input "Good" at bounding box center [231, 143] width 8 height 13
radio input "true"
click at [227, 421] on input "Good" at bounding box center [231, 414] width 8 height 13
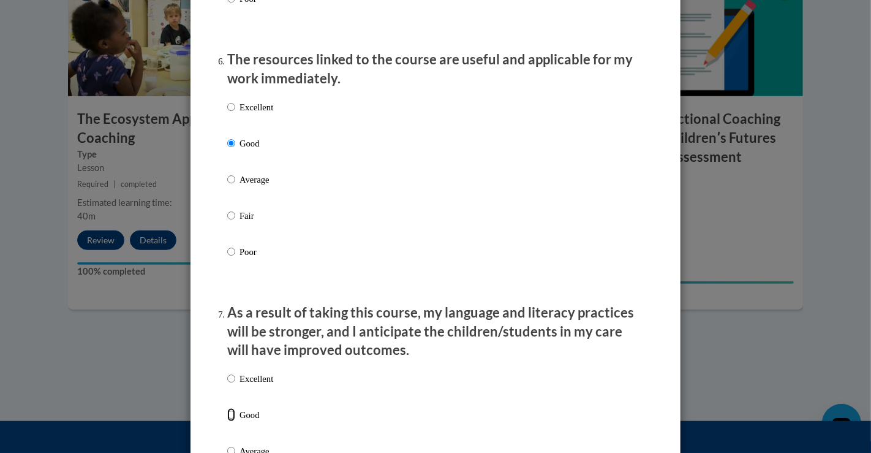
radio input "true"
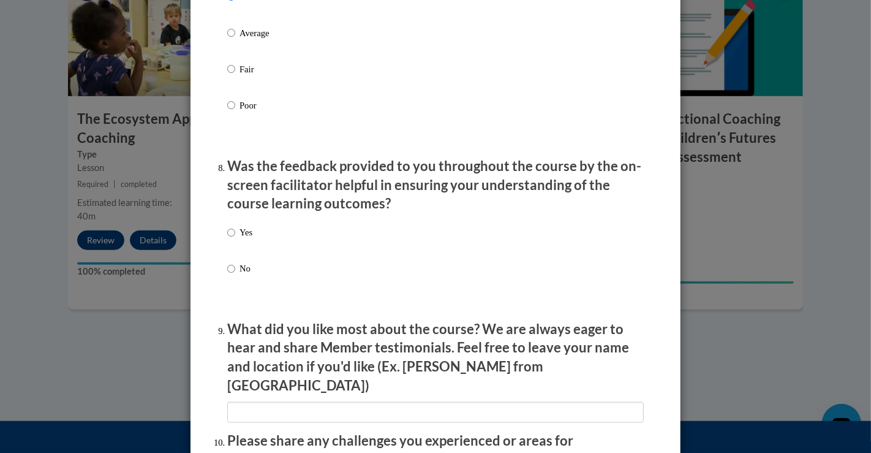
scroll to position [1844, 0]
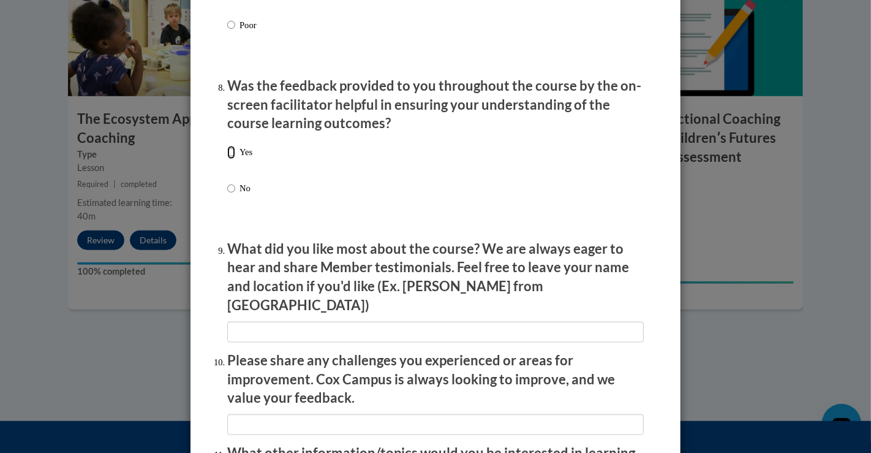
click at [227, 159] on input "Yes" at bounding box center [231, 152] width 8 height 13
radio input "true"
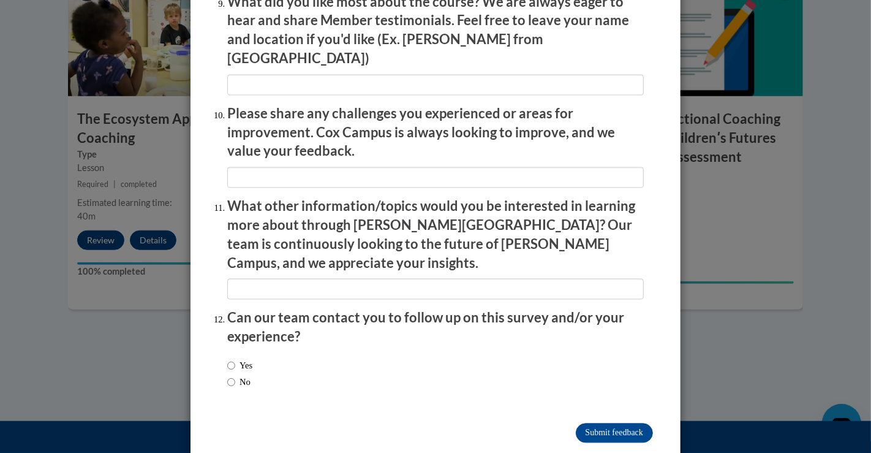
scroll to position [2096, 0]
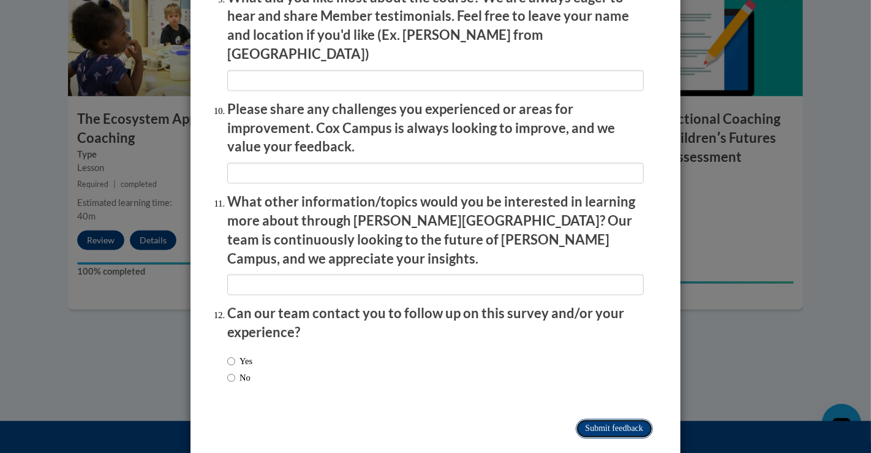
click at [606, 418] on input "Submit feedback" at bounding box center [614, 428] width 77 height 20
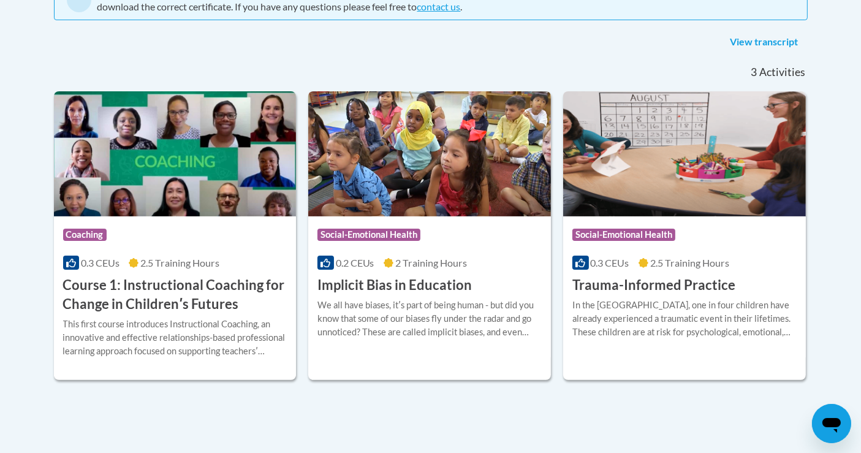
scroll to position [287, 0]
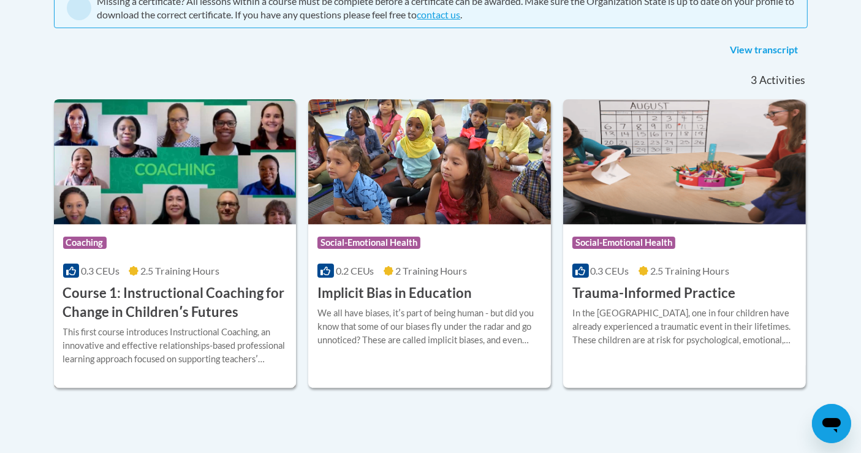
click at [155, 292] on h3 "Course 1: Instructional Coaching for Change in Childrenʹs Futures" at bounding box center [175, 303] width 224 height 38
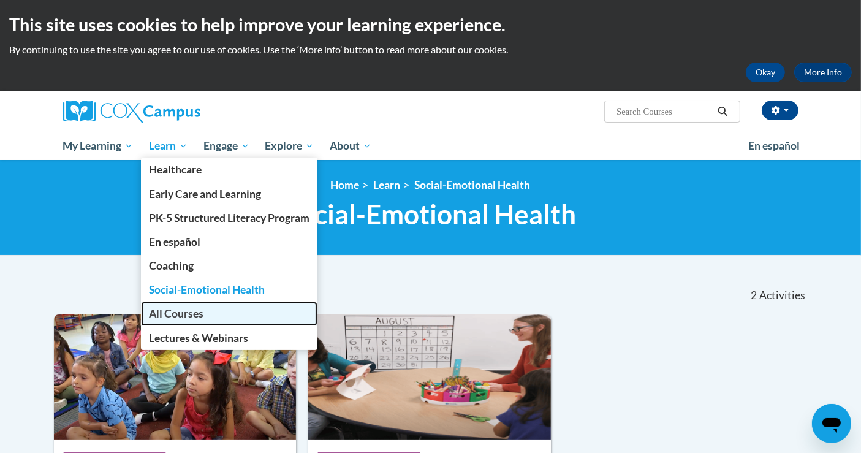
click at [194, 317] on span "All Courses" at bounding box center [176, 313] width 55 height 13
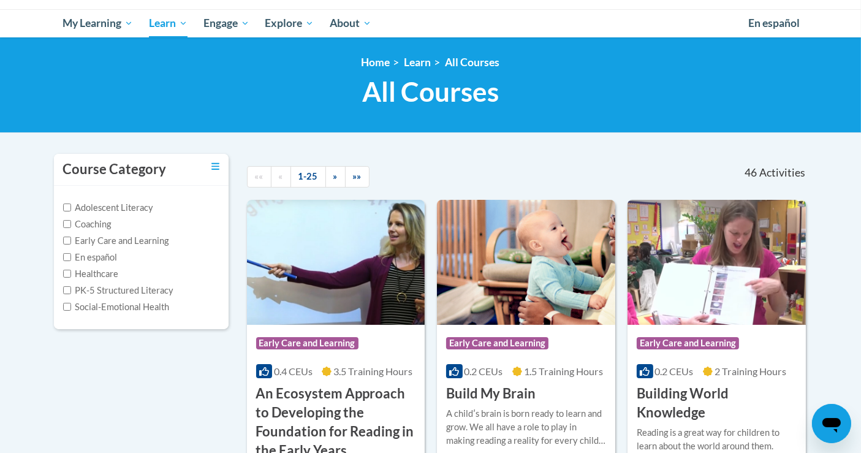
scroll to position [130, 0]
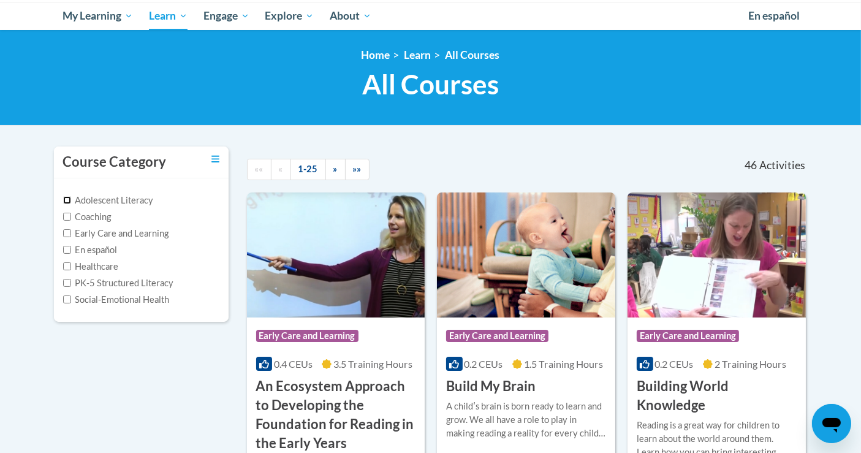
click at [64, 200] on input "Adolescent Literacy" at bounding box center [67, 200] width 8 height 8
checkbox input "true"
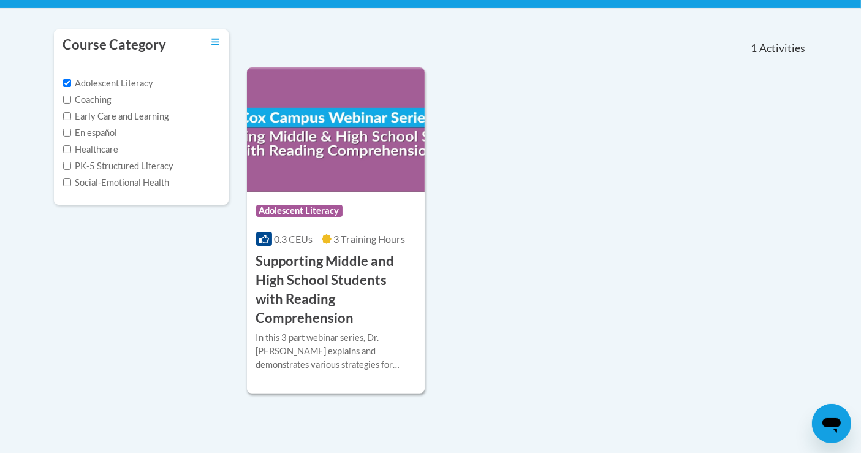
scroll to position [260, 0]
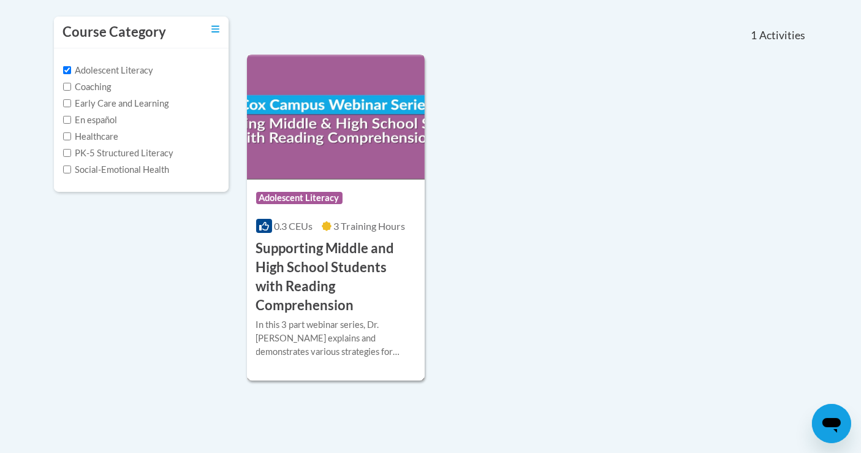
click at [334, 249] on h3 "Supporting Middle and High School Students with Reading Comprehension" at bounding box center [336, 276] width 160 height 75
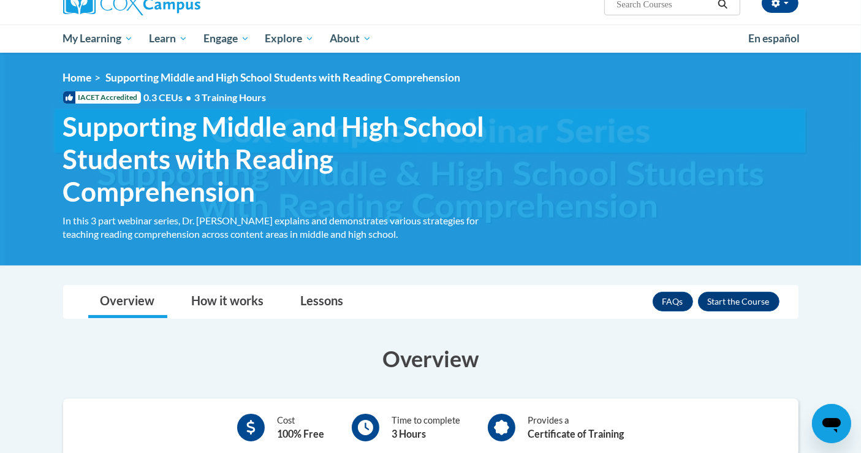
scroll to position [105, 0]
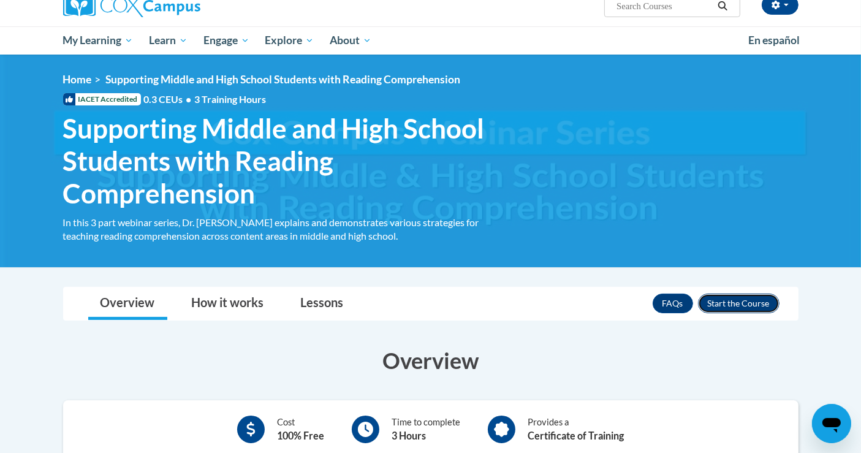
click at [741, 303] on button "Enroll" at bounding box center [738, 303] width 81 height 20
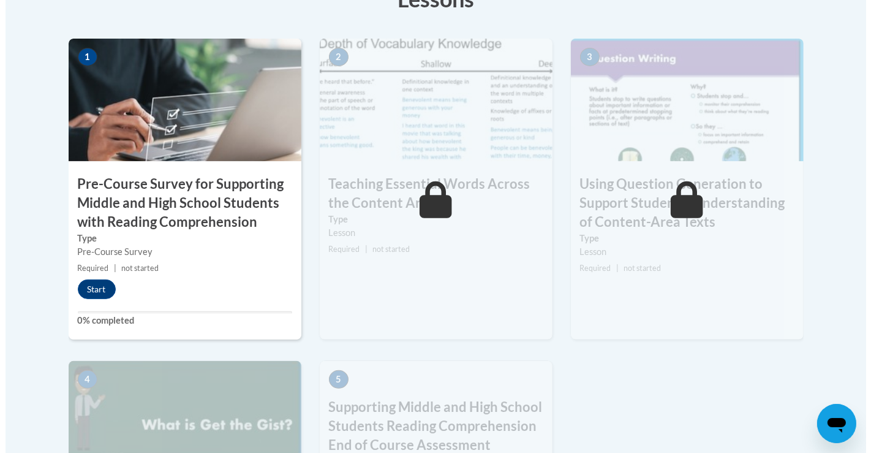
scroll to position [368, 0]
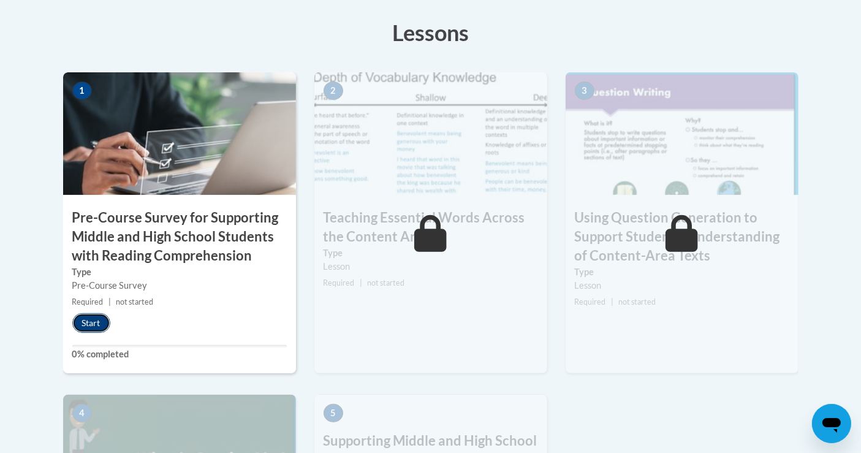
click at [99, 323] on button "Start" at bounding box center [91, 323] width 38 height 20
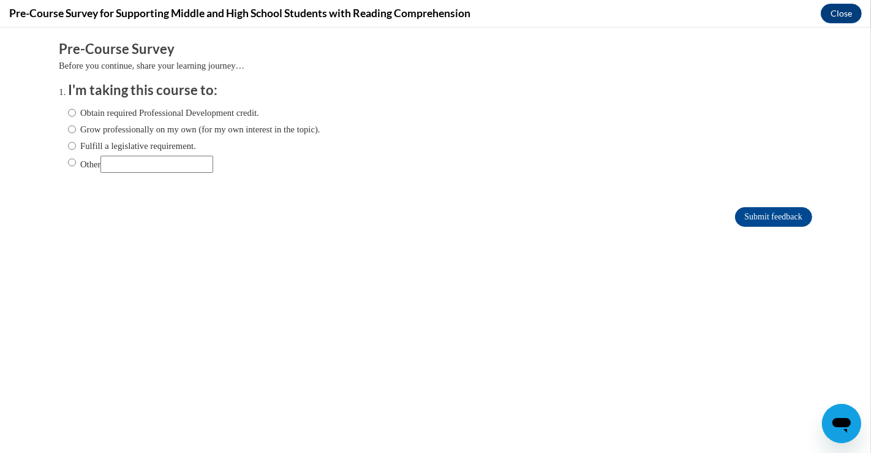
scroll to position [0, 0]
drag, startPoint x: 59, startPoint y: 145, endPoint x: 218, endPoint y: 172, distance: 160.8
click at [68, 145] on input "Fulfill a legislative requirement." at bounding box center [72, 145] width 8 height 13
radio input "true"
click at [770, 217] on input "Submit feedback" at bounding box center [773, 217] width 77 height 20
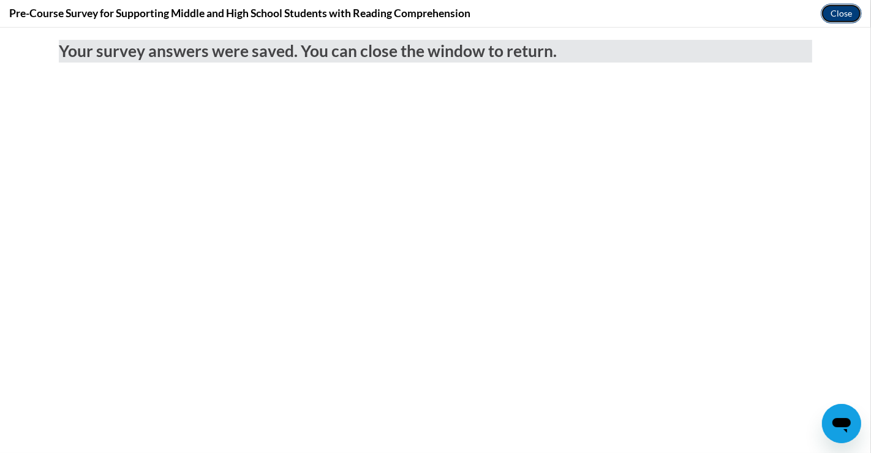
click at [839, 7] on button "Close" at bounding box center [841, 14] width 41 height 20
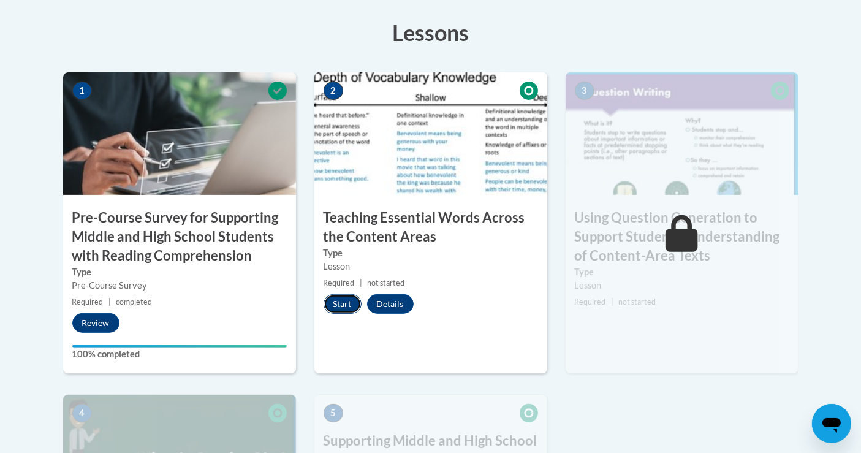
click at [344, 300] on button "Start" at bounding box center [342, 304] width 38 height 20
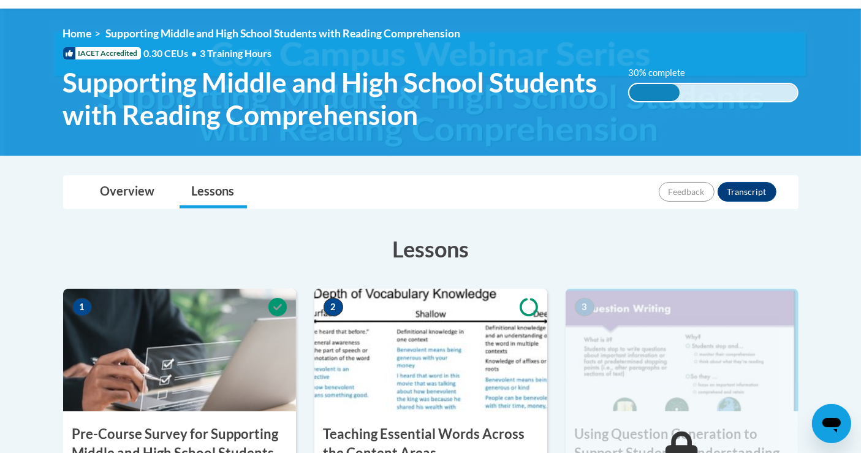
scroll to position [139, 0]
